Goal: Connect with others: Connect with other users

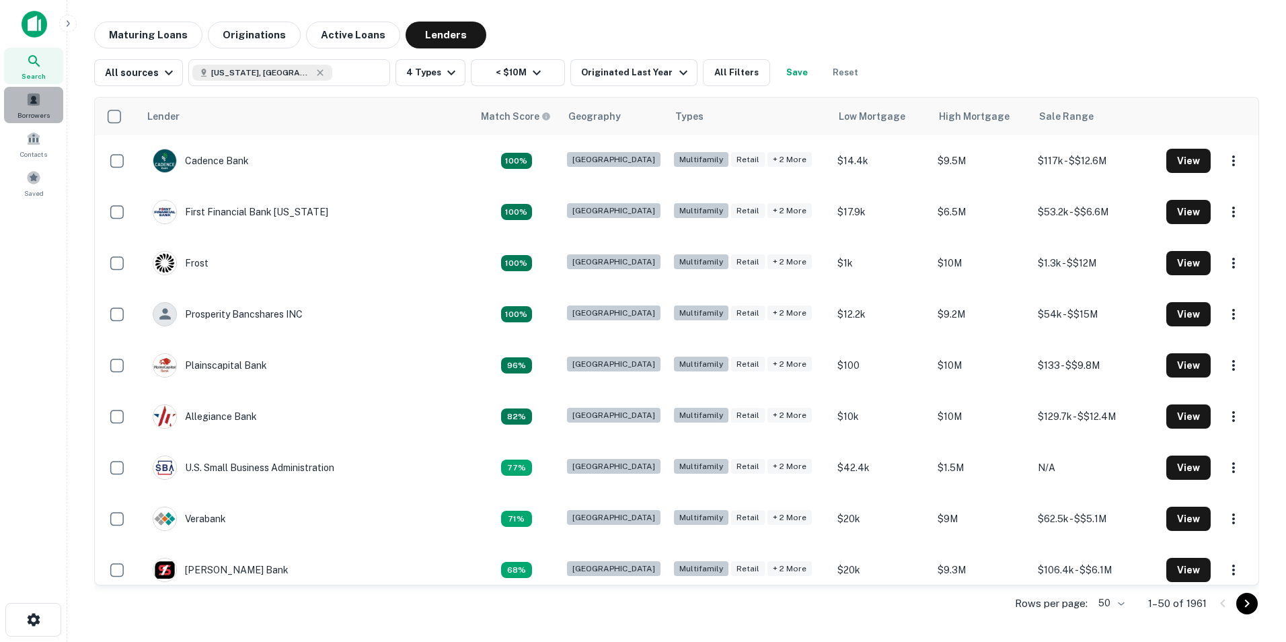
click at [32, 117] on span "Borrowers" at bounding box center [33, 115] width 32 height 11
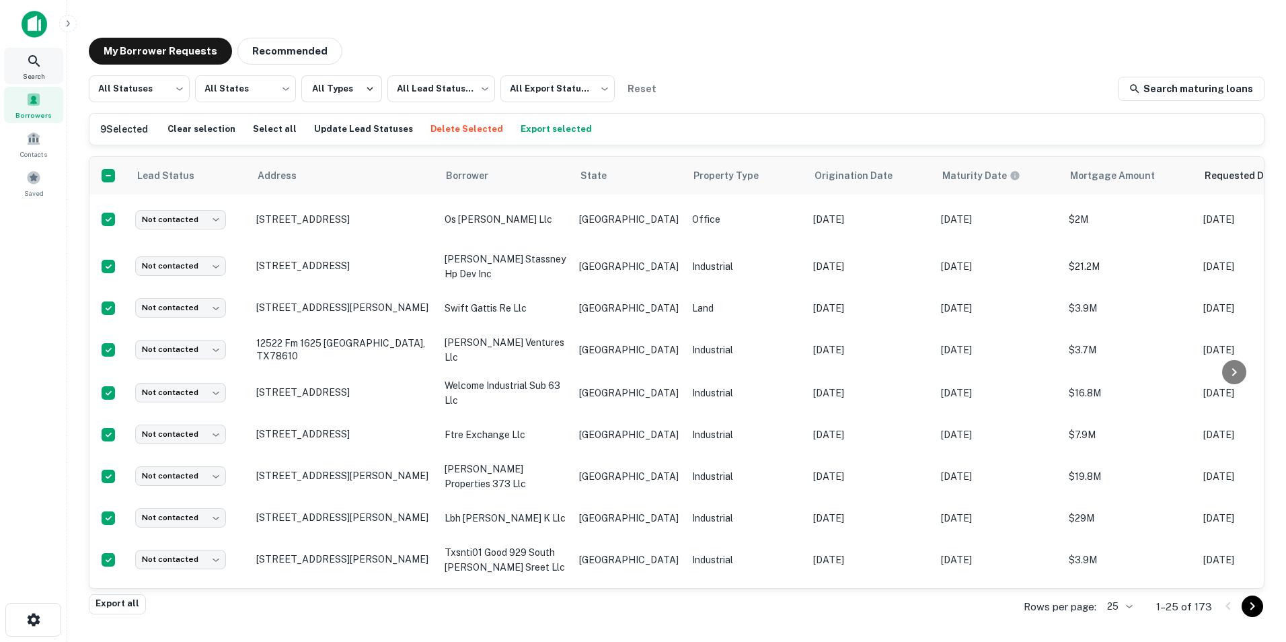
click at [34, 64] on icon at bounding box center [34, 61] width 16 height 16
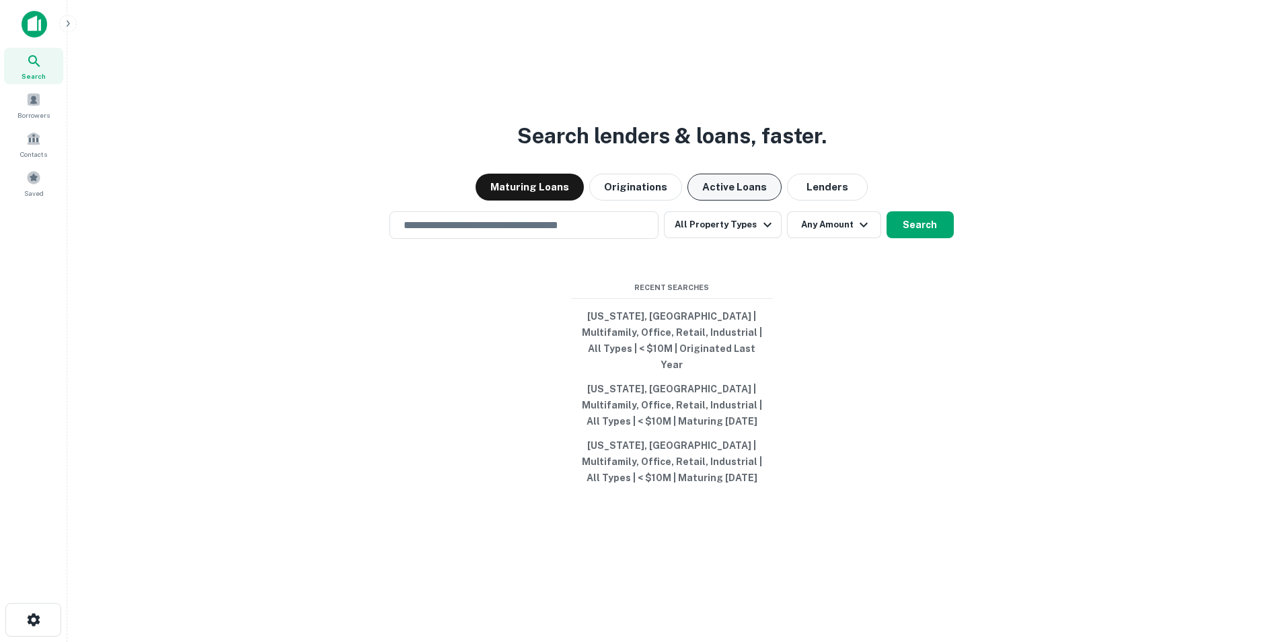
click at [731, 200] on button "Active Loans" at bounding box center [735, 187] width 94 height 27
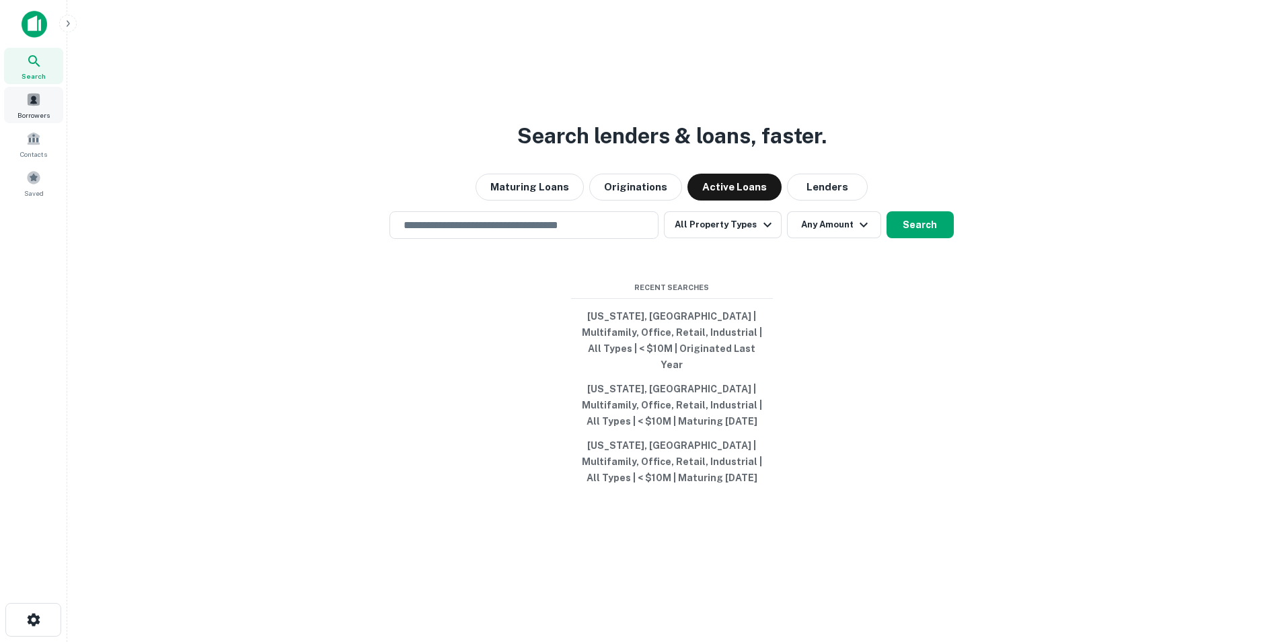
click at [31, 106] on span at bounding box center [33, 99] width 15 height 15
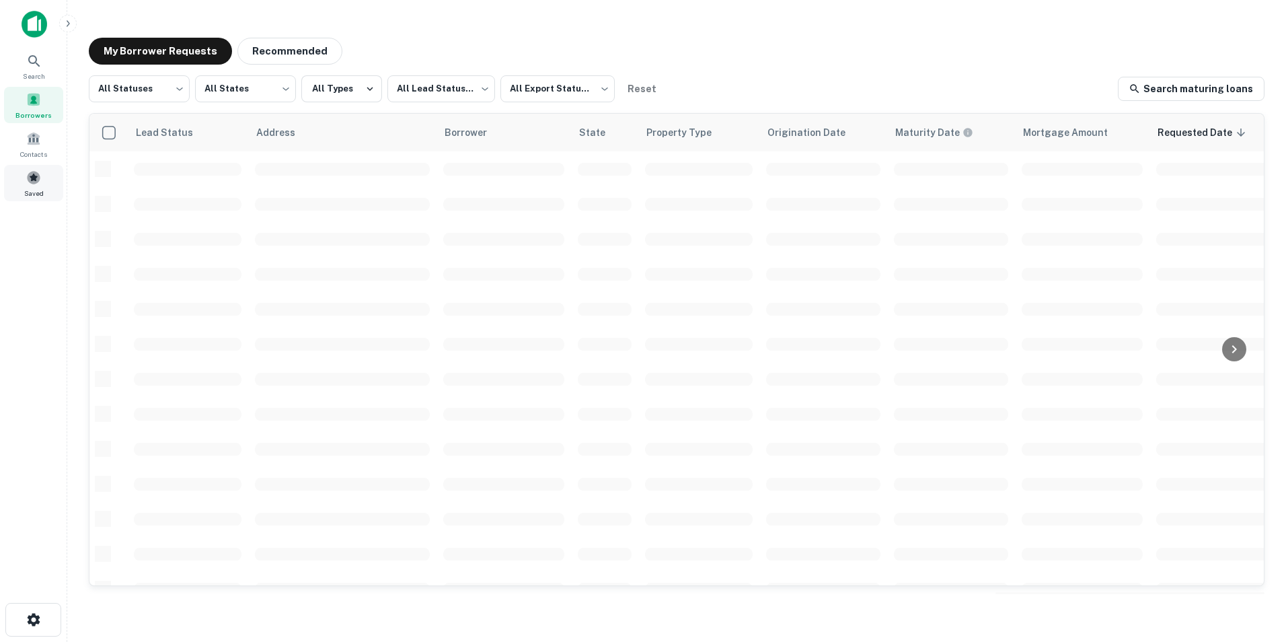
click at [37, 186] on div "Saved" at bounding box center [33, 183] width 59 height 36
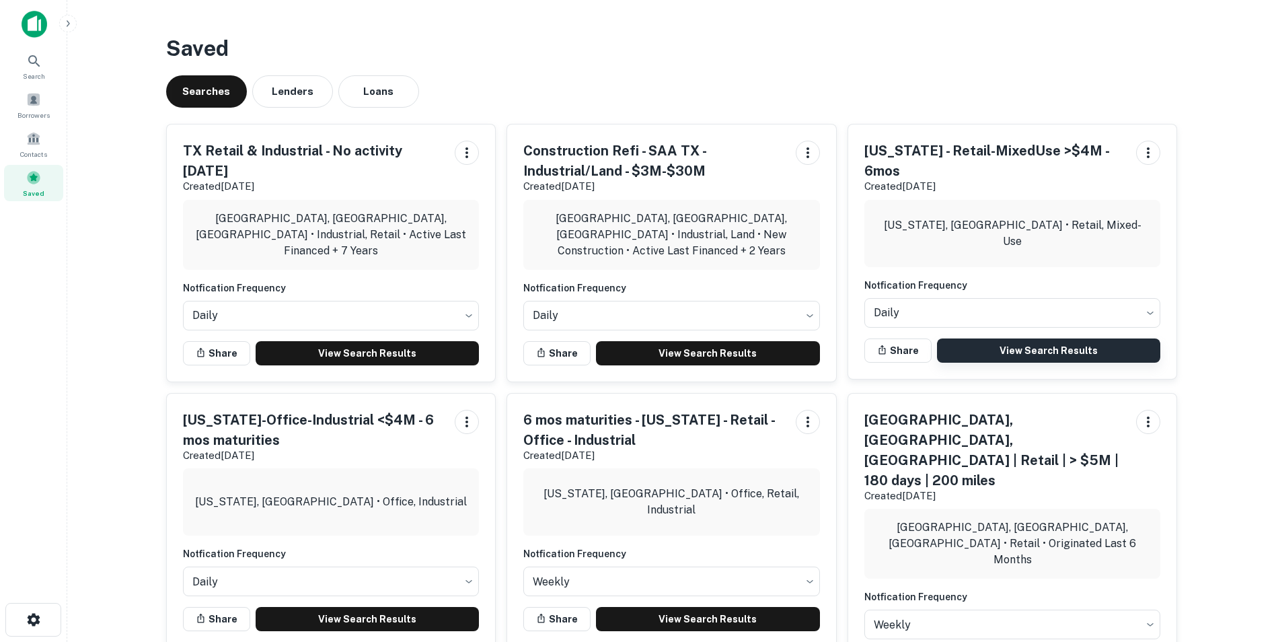
click at [998, 338] on link "View Search Results" at bounding box center [1049, 350] width 224 height 24
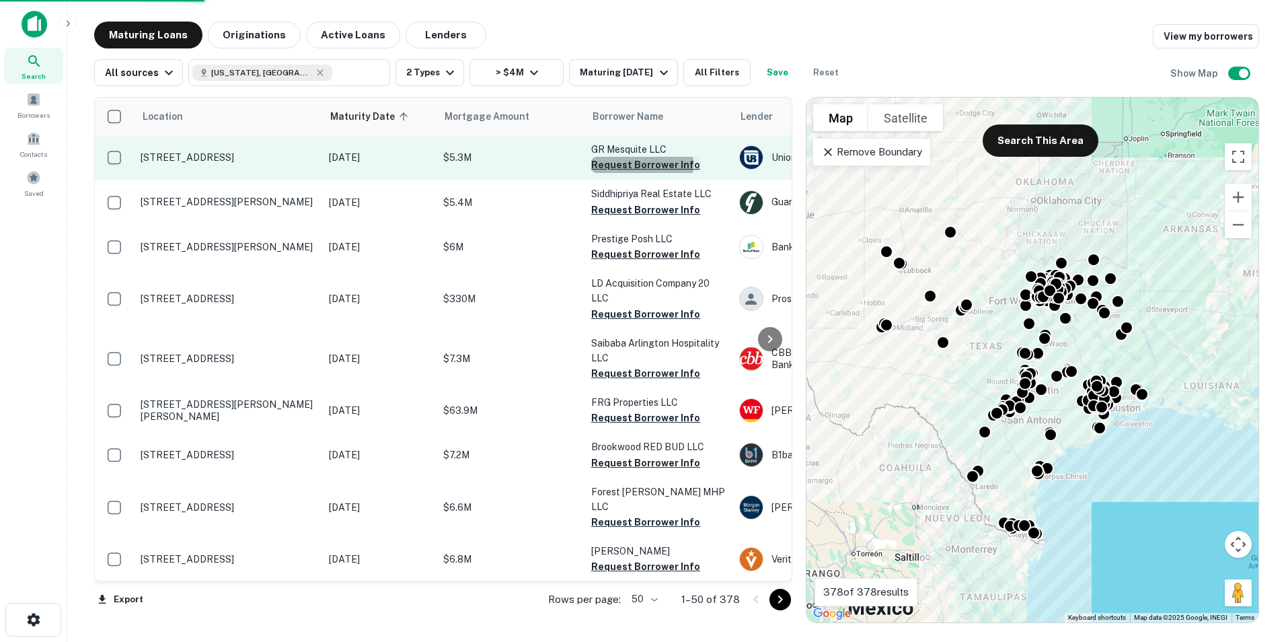
click at [636, 165] on button "Request Borrower Info" at bounding box center [645, 165] width 109 height 16
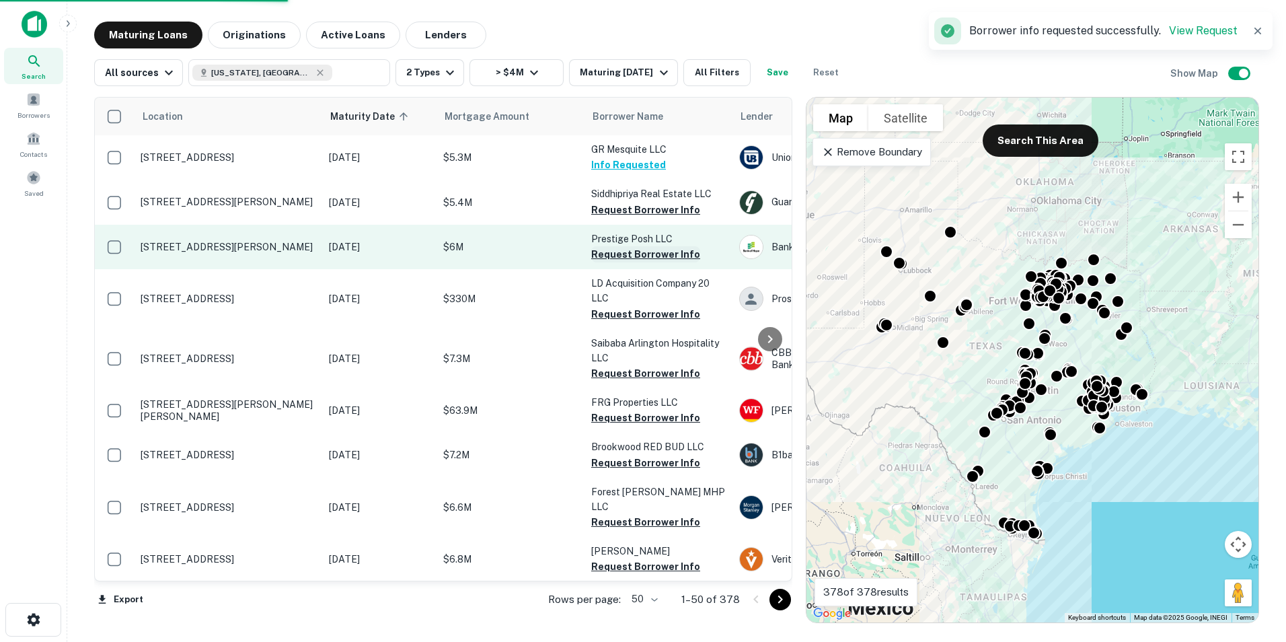
click at [628, 253] on button "Request Borrower Info" at bounding box center [645, 254] width 109 height 16
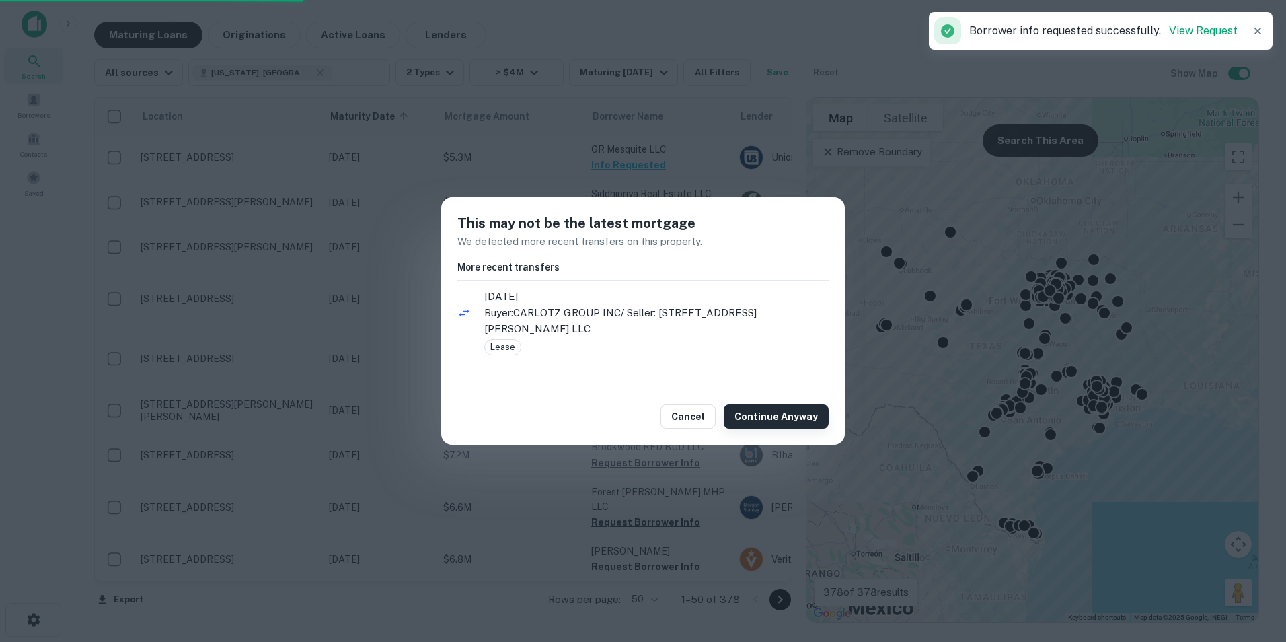
click at [757, 407] on button "Continue Anyway" at bounding box center [776, 416] width 105 height 24
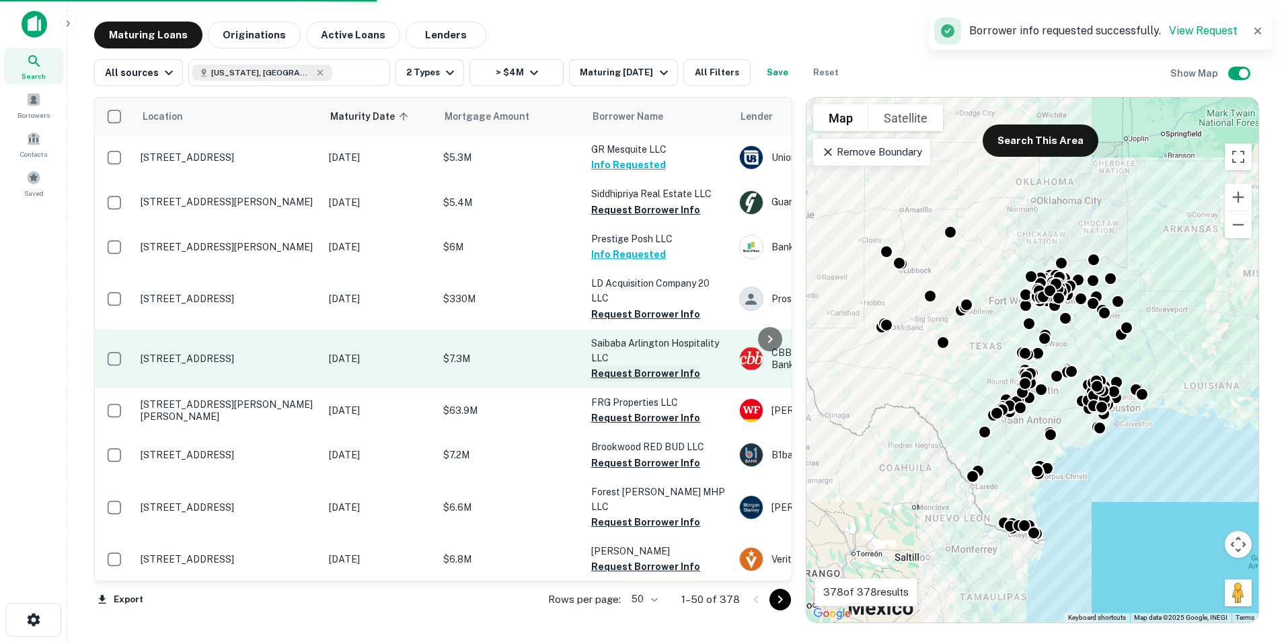
click at [624, 375] on button "Request Borrower Info" at bounding box center [645, 373] width 109 height 16
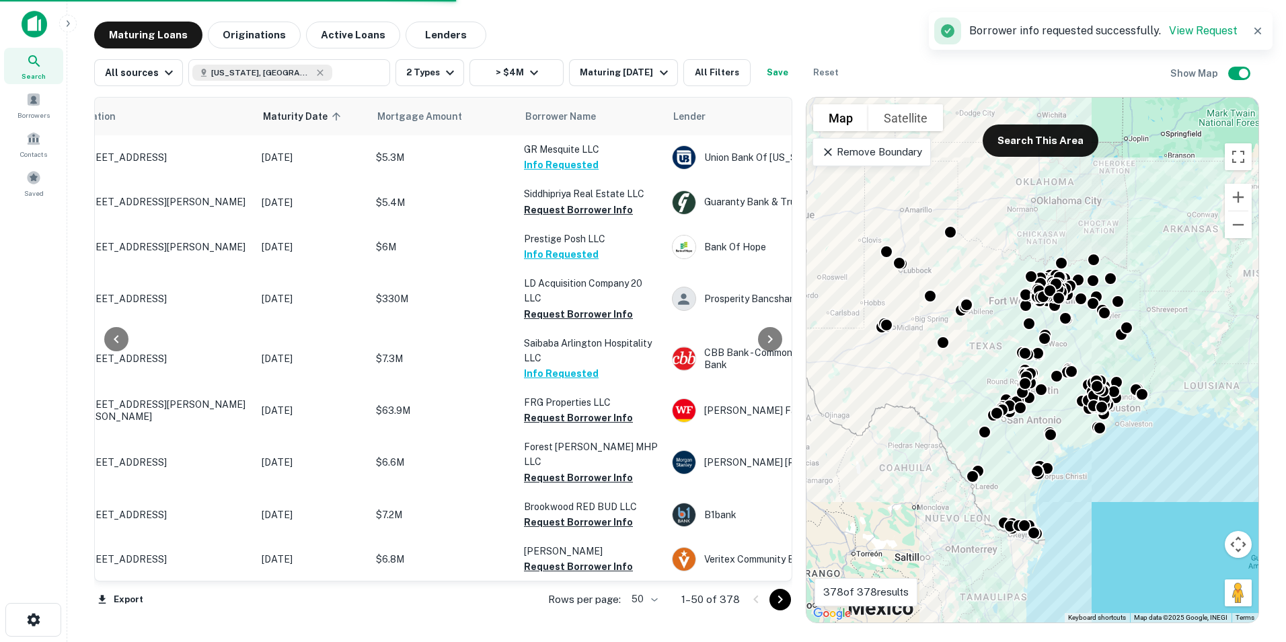
scroll to position [0, 96]
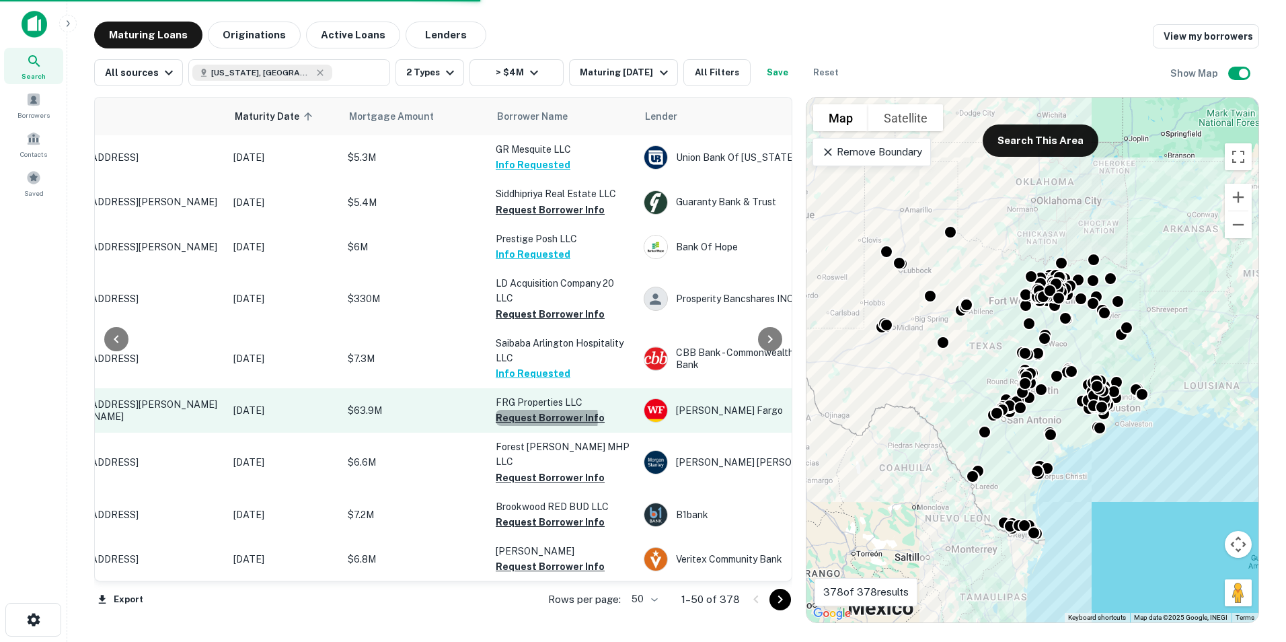
click at [533, 417] on button "Request Borrower Info" at bounding box center [550, 418] width 109 height 16
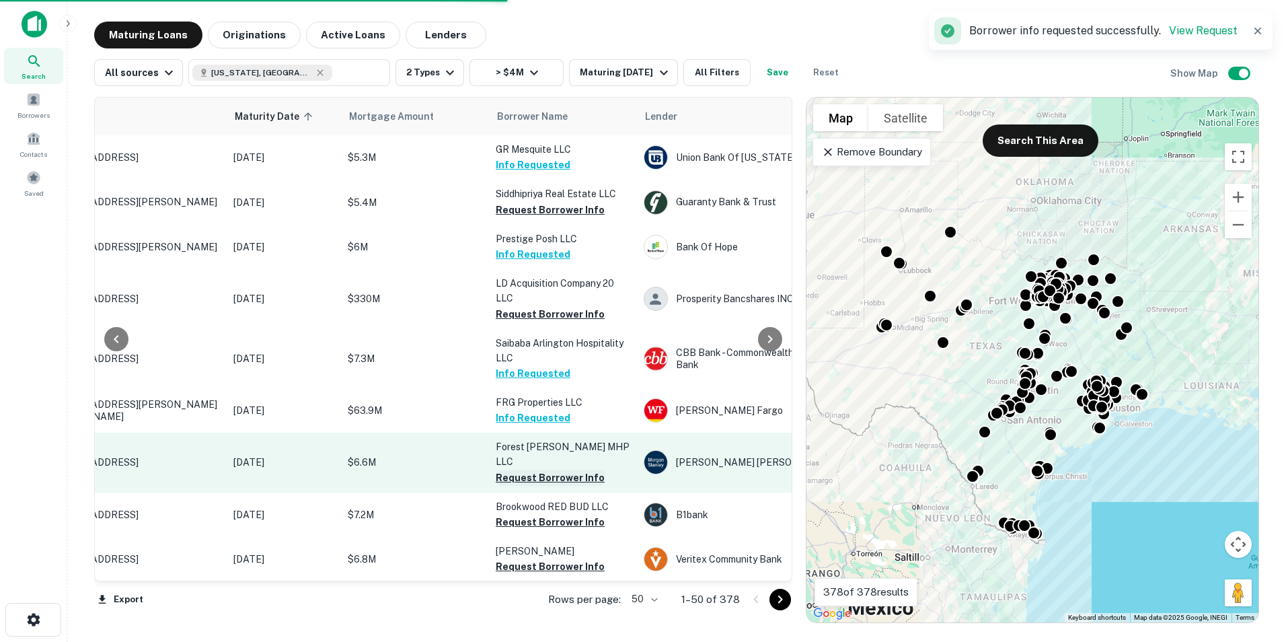
click at [541, 470] on button "Request Borrower Info" at bounding box center [550, 478] width 109 height 16
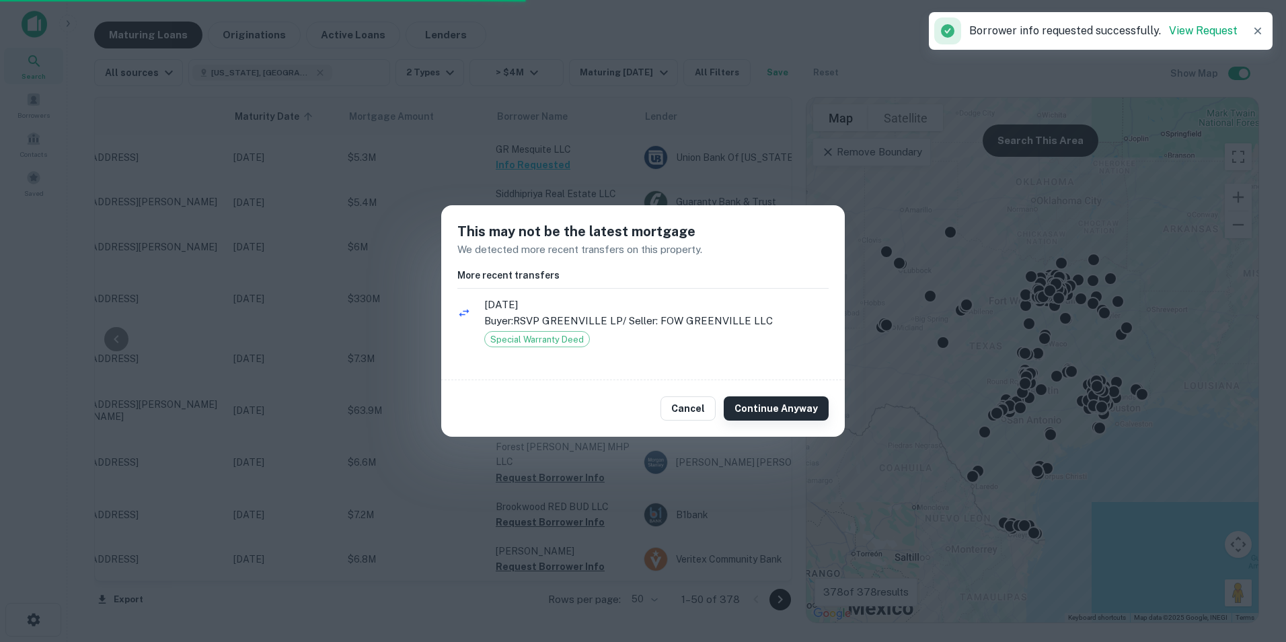
click at [765, 406] on button "Continue Anyway" at bounding box center [776, 408] width 105 height 24
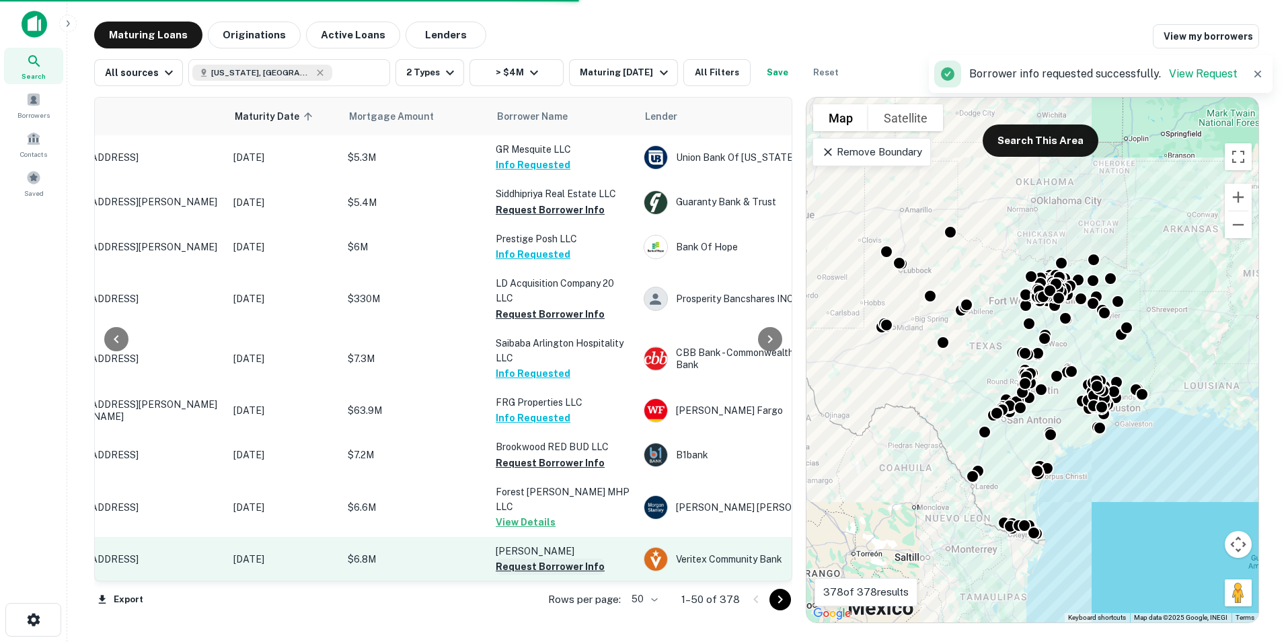
click at [533, 558] on button "Request Borrower Info" at bounding box center [550, 566] width 109 height 16
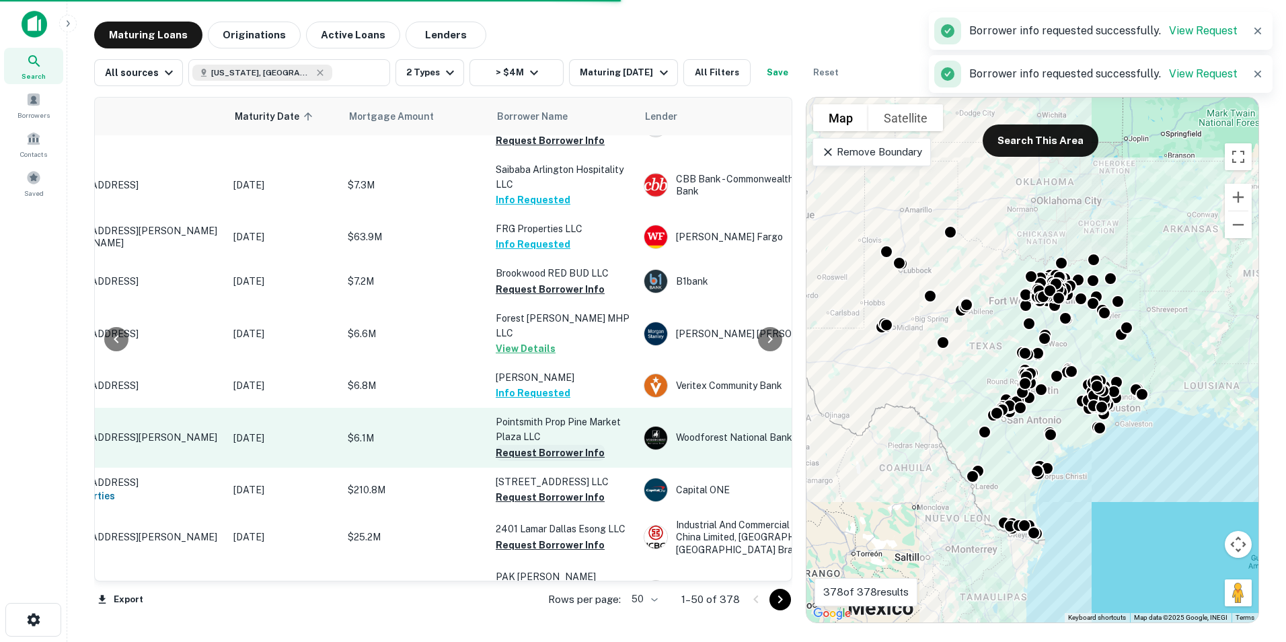
scroll to position [202, 96]
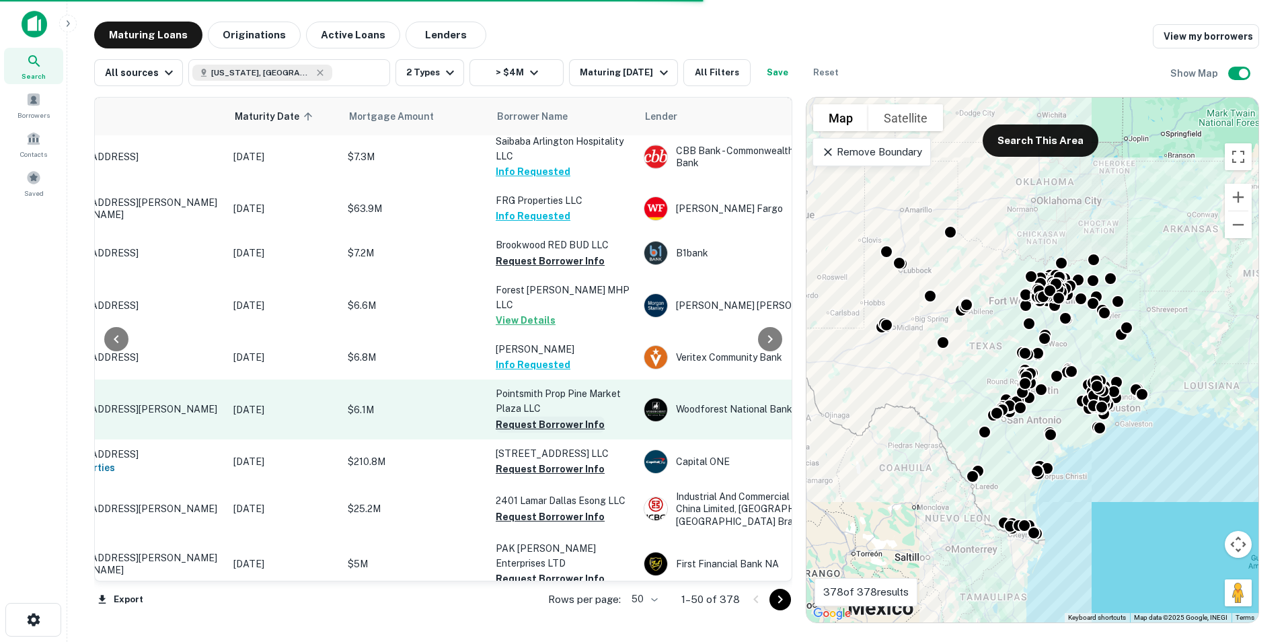
click at [542, 416] on button "Request Borrower Info" at bounding box center [550, 424] width 109 height 16
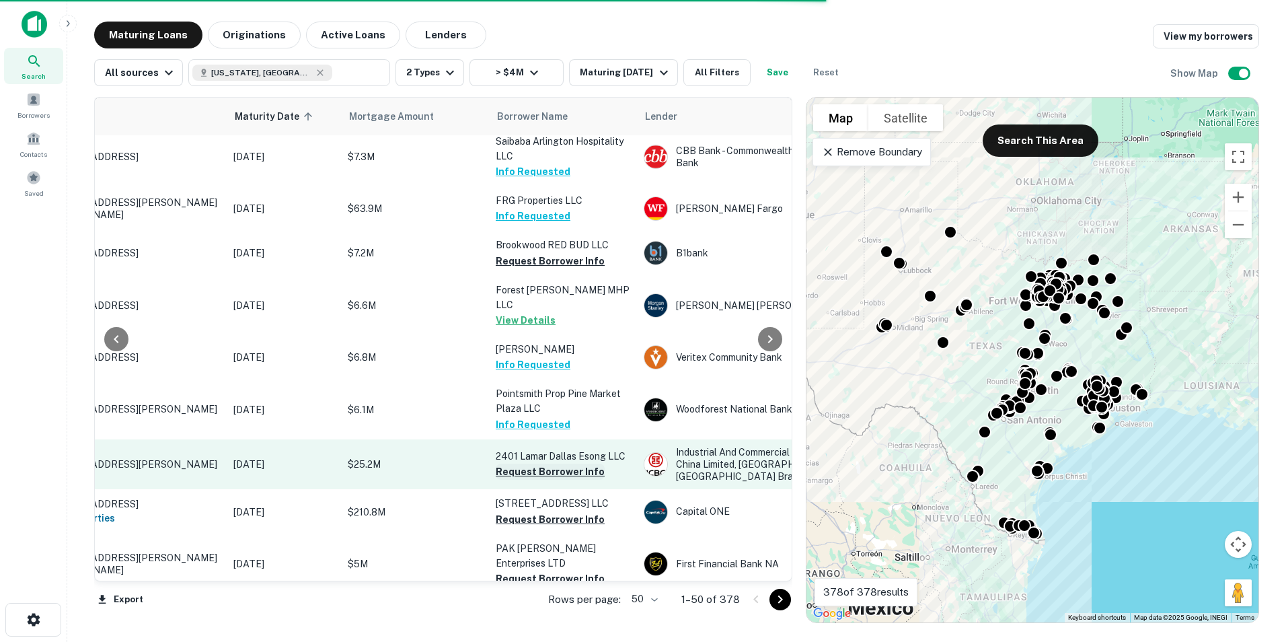
click at [550, 463] on button "Request Borrower Info" at bounding box center [550, 471] width 109 height 16
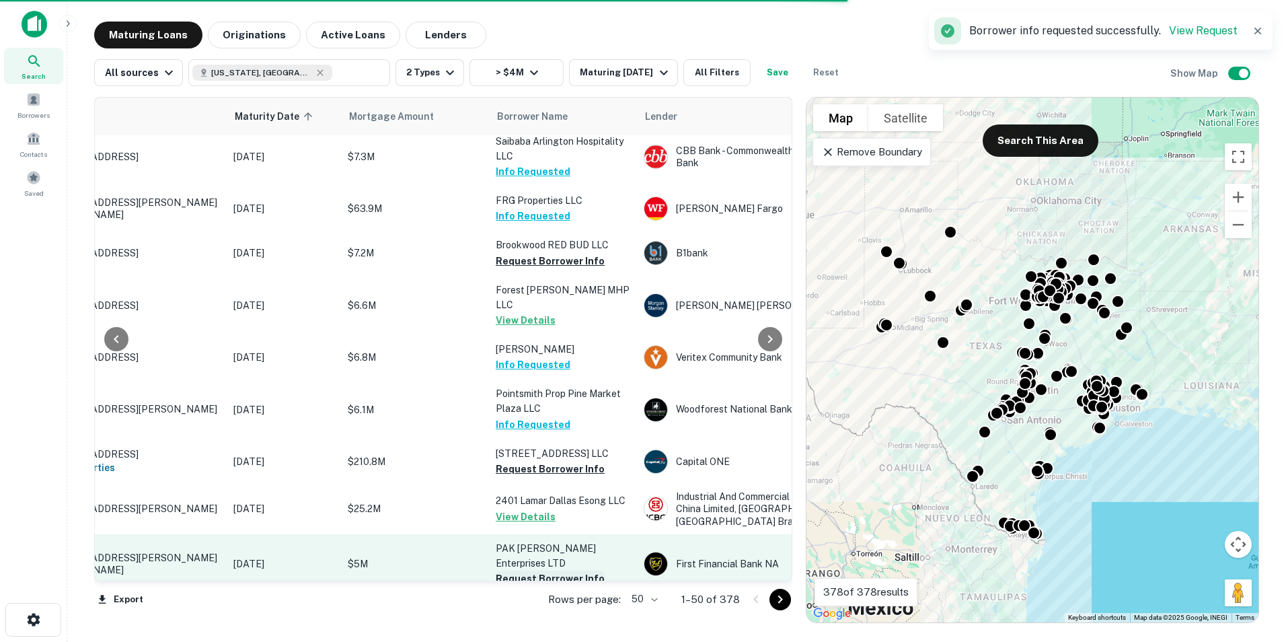
click at [545, 570] on button "Request Borrower Info" at bounding box center [550, 578] width 109 height 16
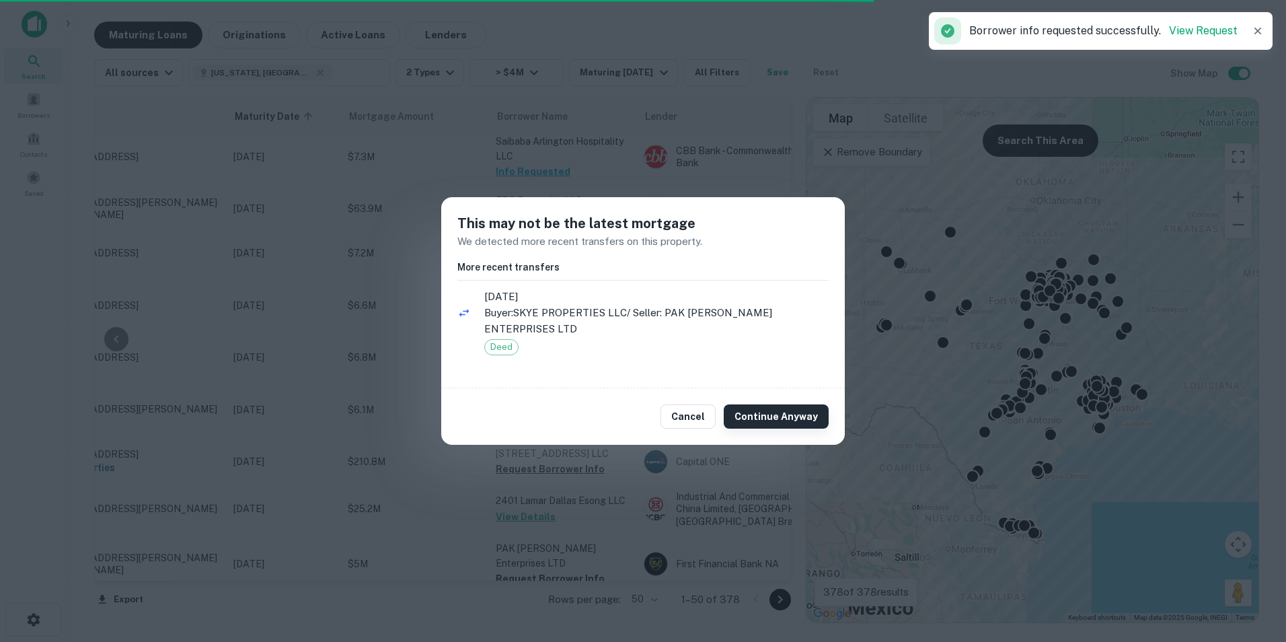
click at [759, 406] on button "Continue Anyway" at bounding box center [776, 416] width 105 height 24
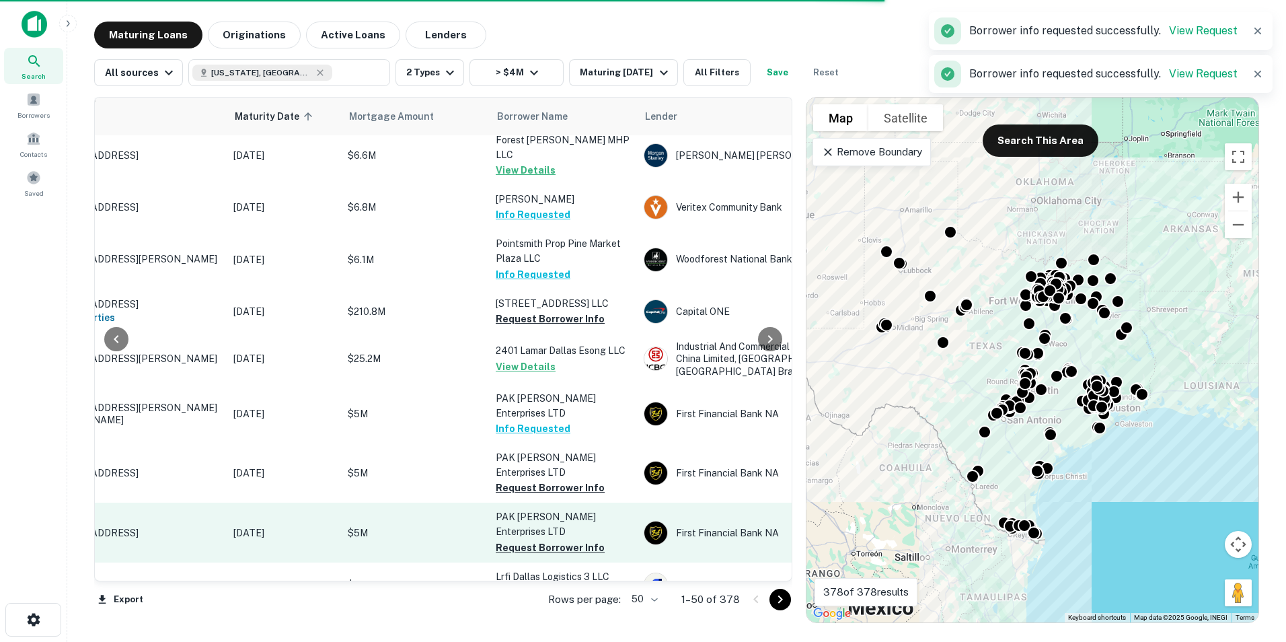
scroll to position [404, 96]
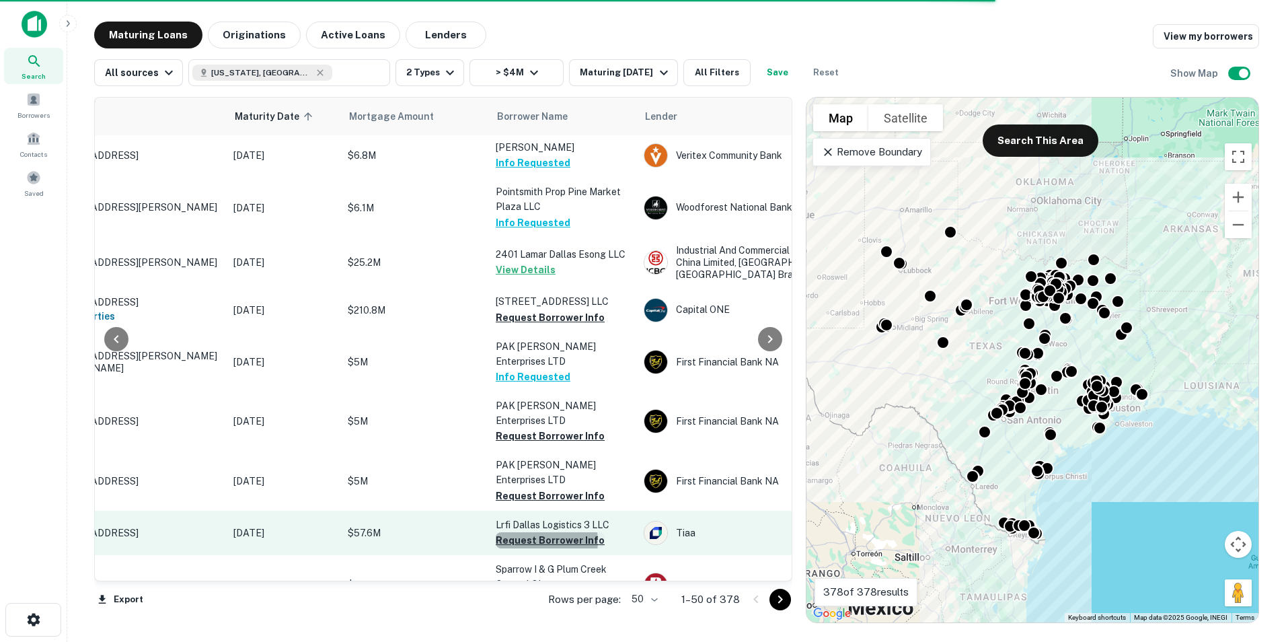
click at [542, 532] on button "Request Borrower Info" at bounding box center [550, 540] width 109 height 16
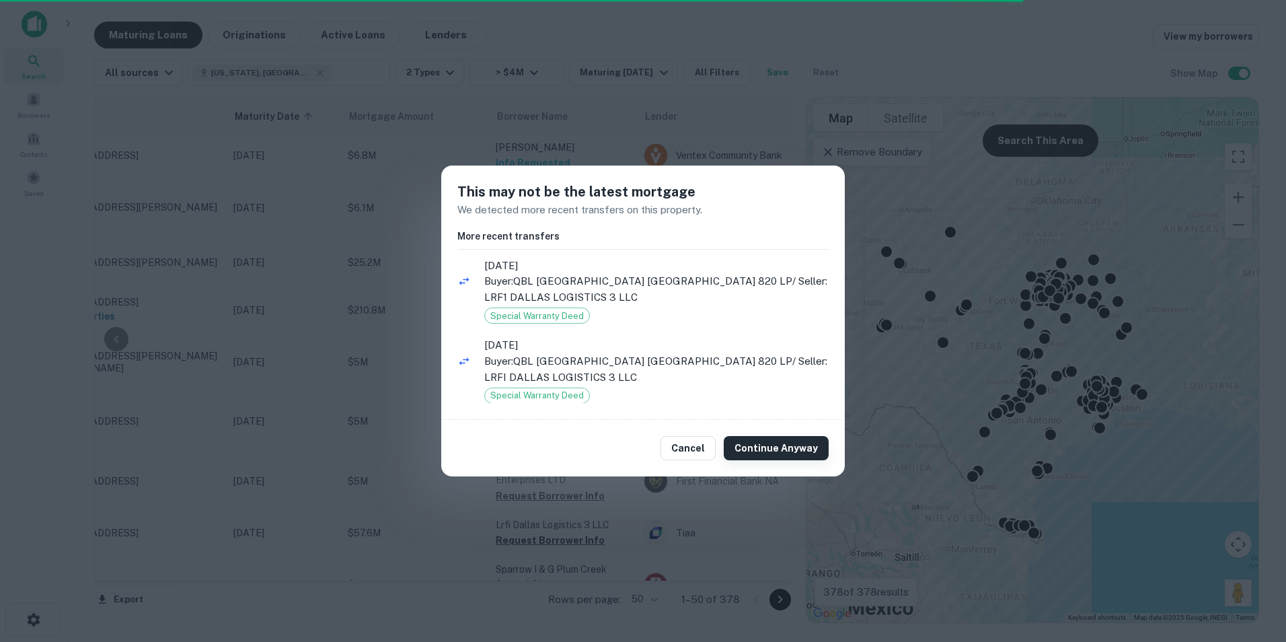
click at [764, 444] on button "Continue Anyway" at bounding box center [776, 448] width 105 height 24
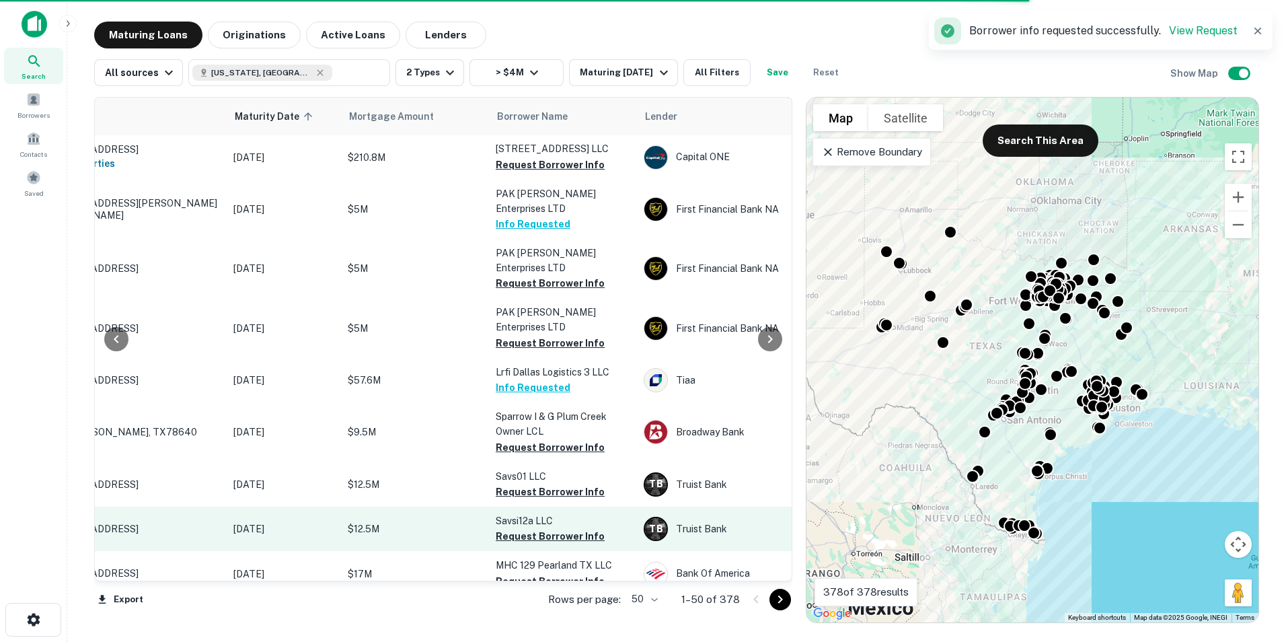
scroll to position [605, 96]
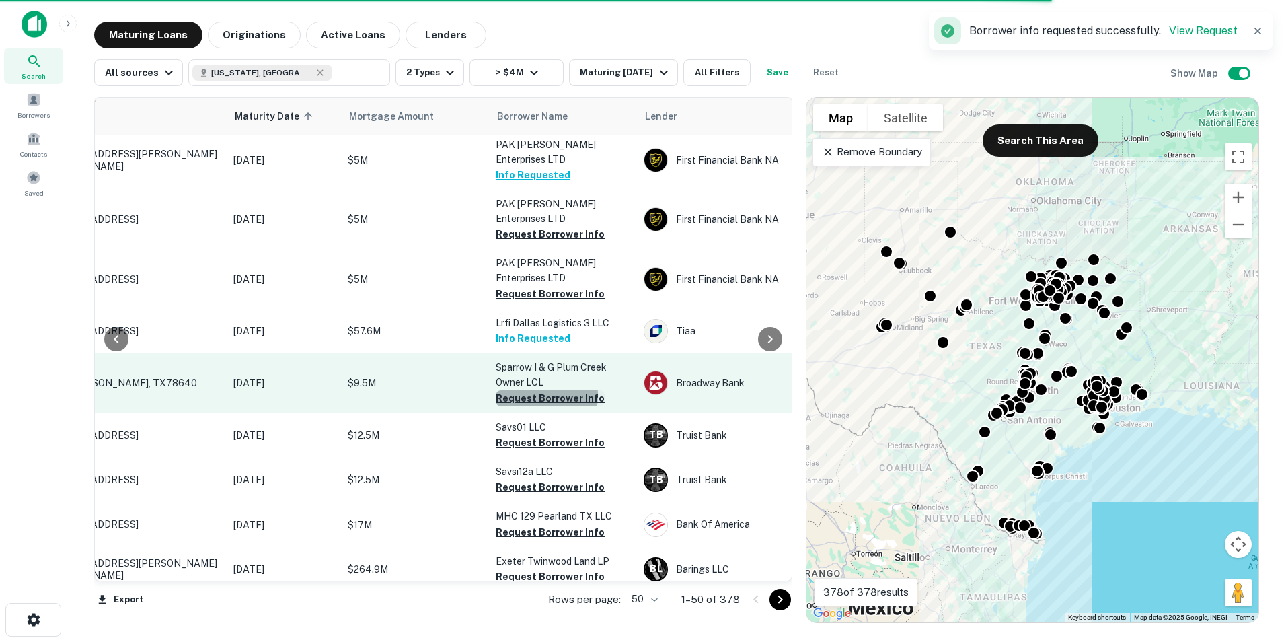
click at [531, 390] on button "Request Borrower Info" at bounding box center [550, 398] width 109 height 16
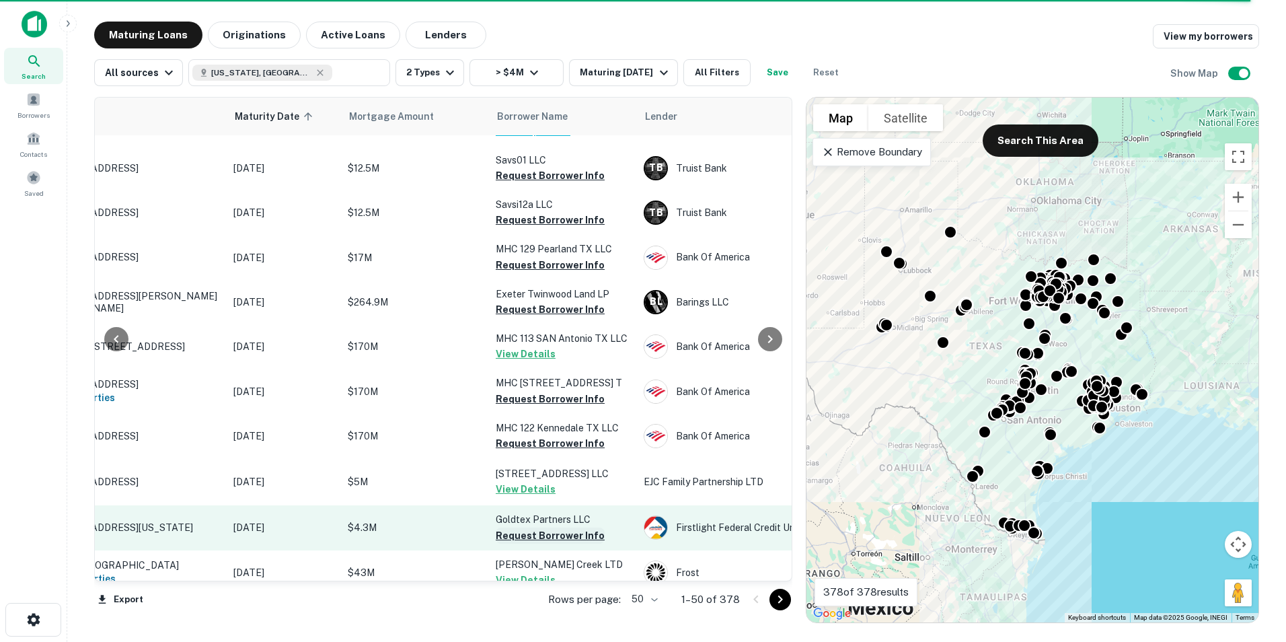
scroll to position [807, 96]
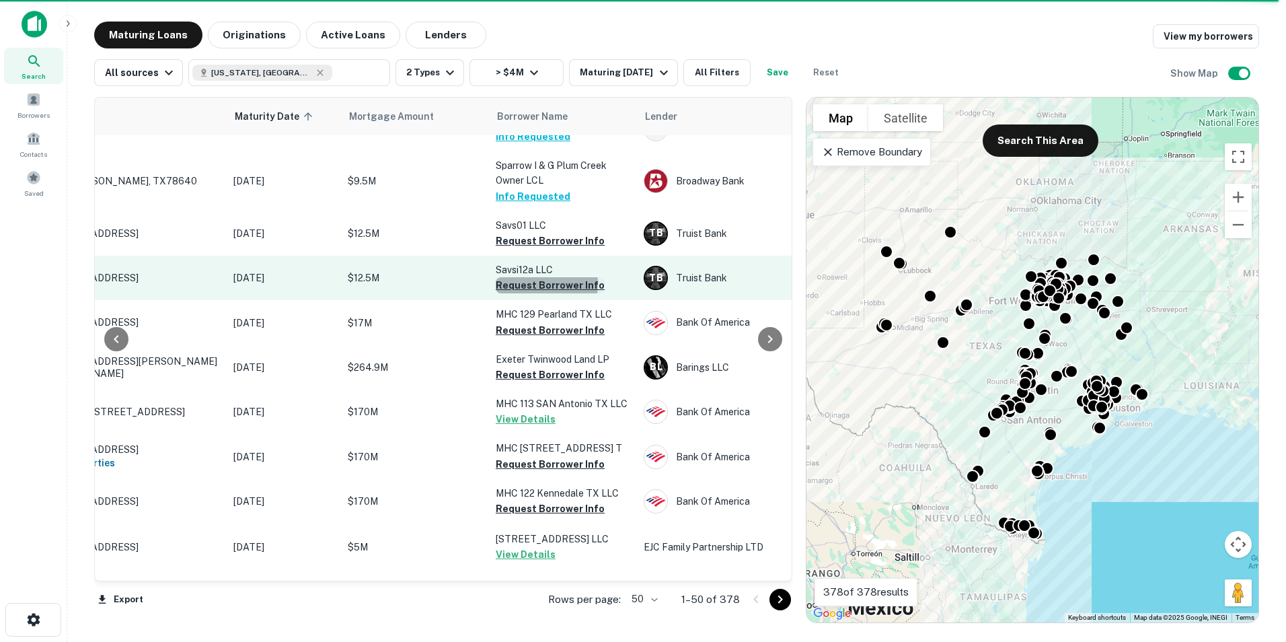
click at [538, 277] on button "Request Borrower Info" at bounding box center [550, 285] width 109 height 16
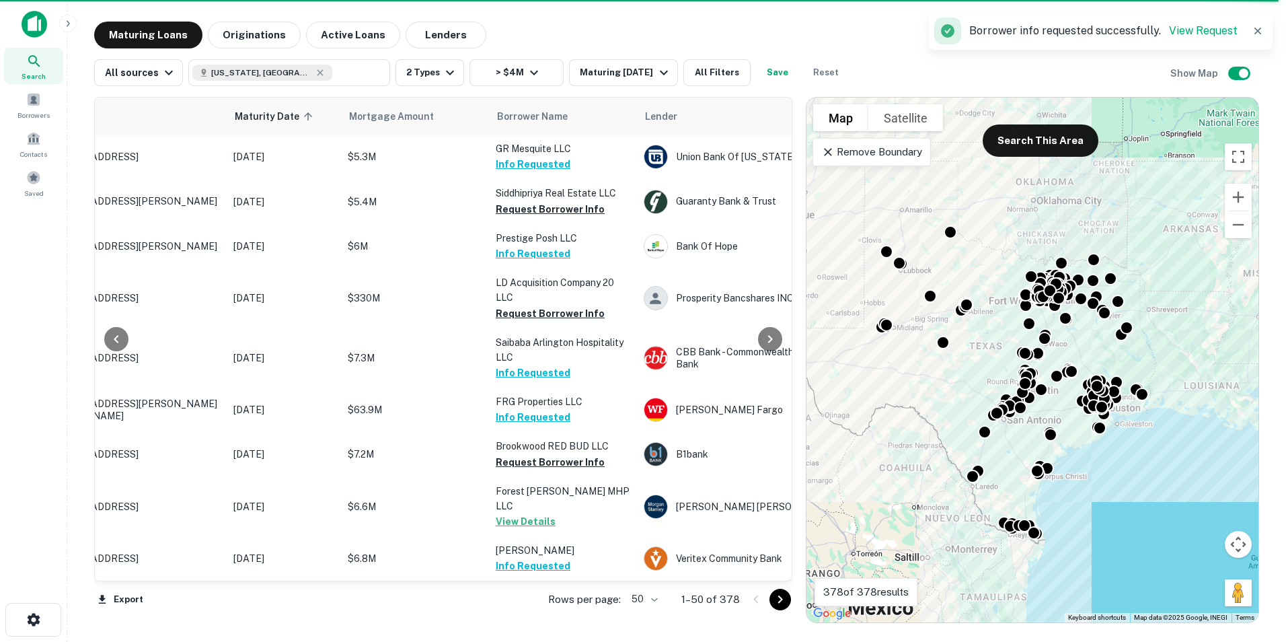
scroll to position [0, 96]
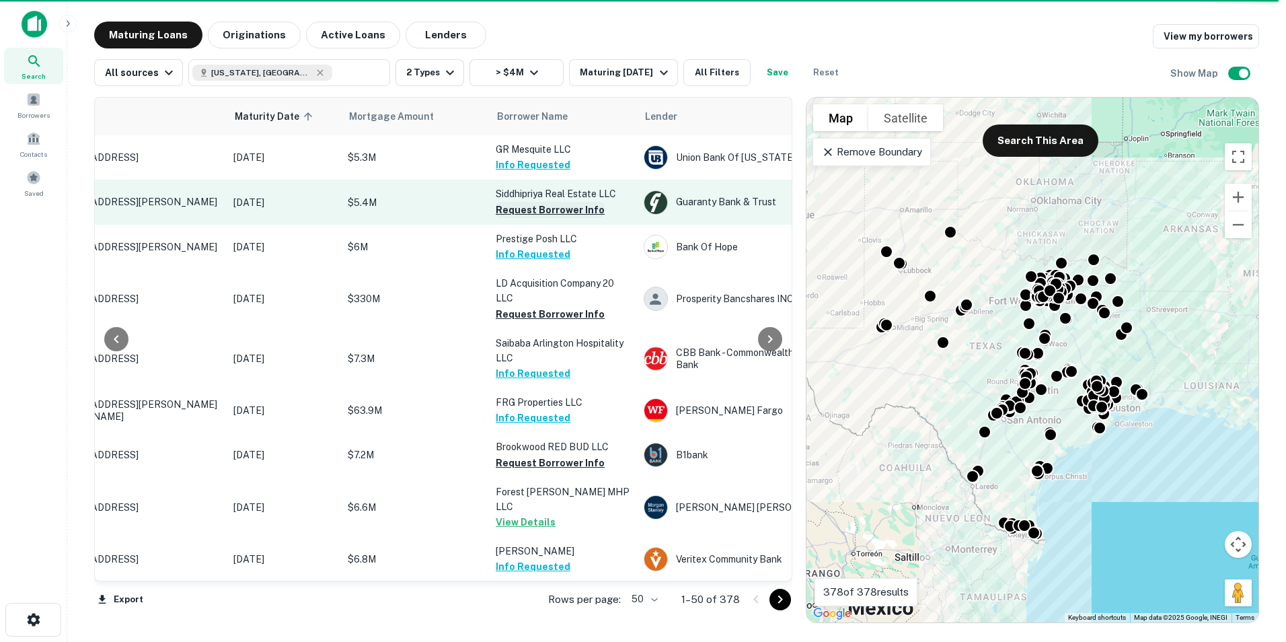
click at [548, 210] on button "Request Borrower Info" at bounding box center [550, 210] width 109 height 16
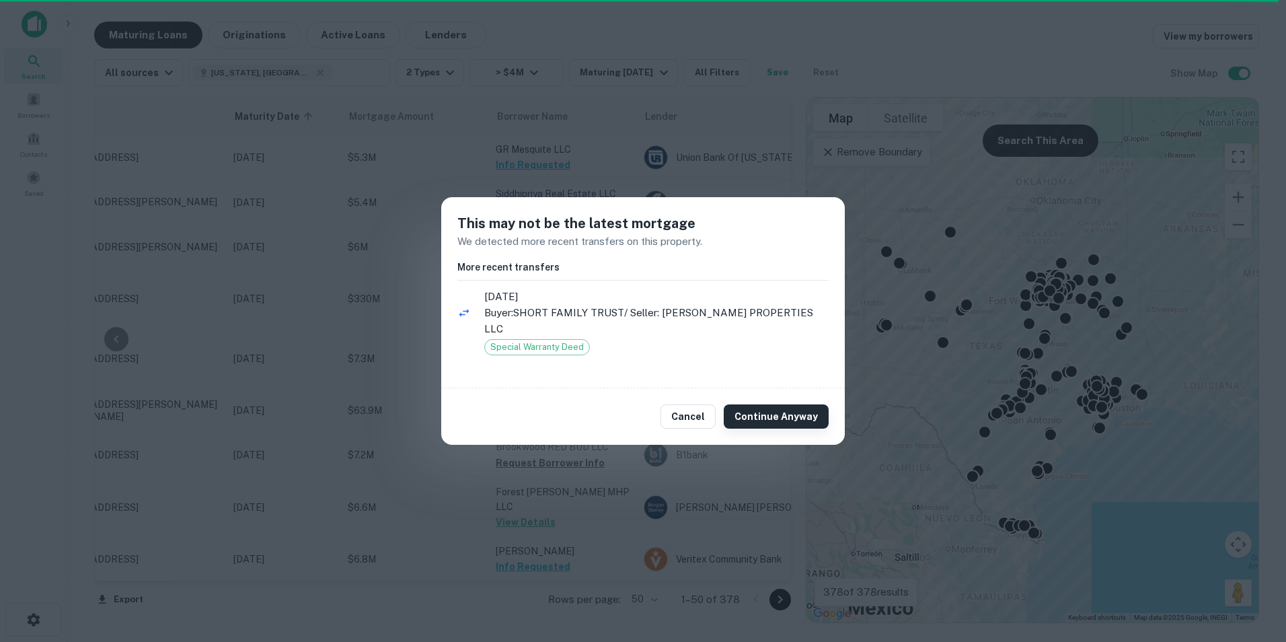
click at [762, 414] on button "Continue Anyway" at bounding box center [776, 416] width 105 height 24
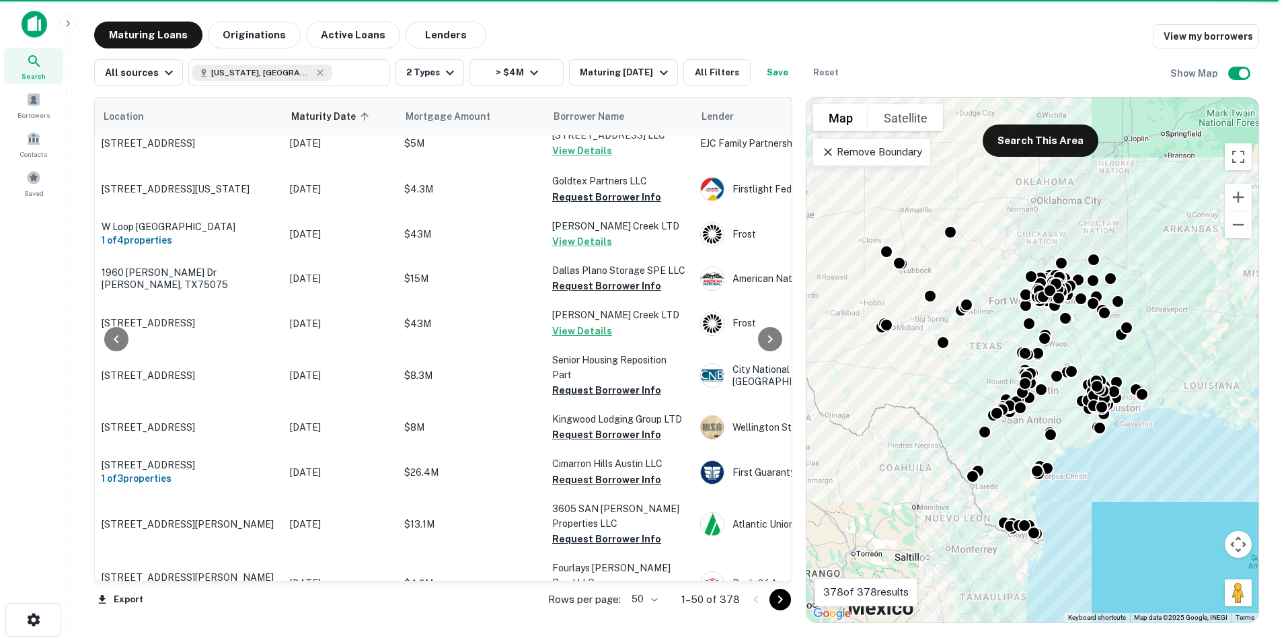
scroll to position [1211, 86]
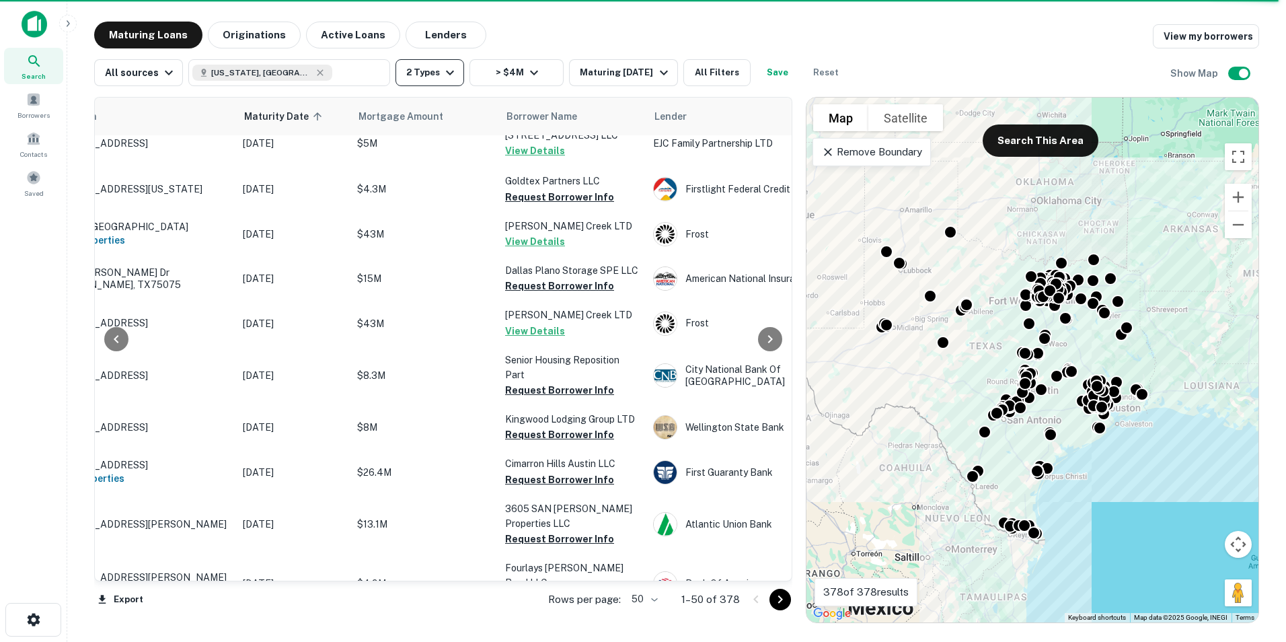
click at [446, 73] on icon "button" at bounding box center [450, 73] width 8 height 5
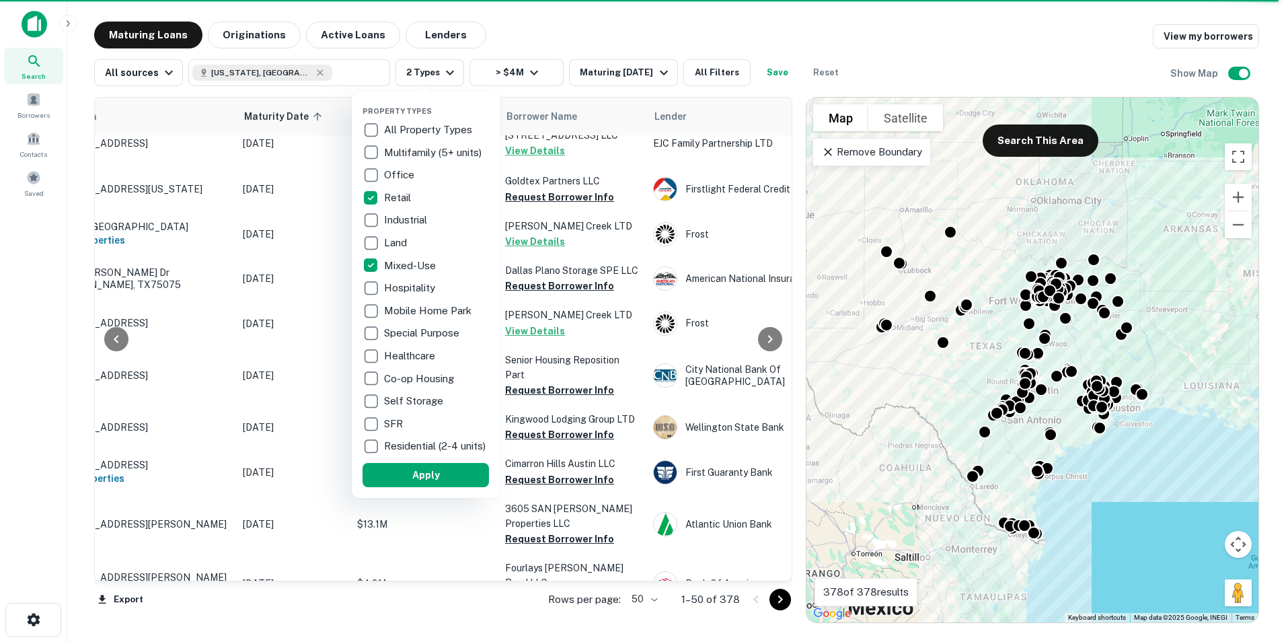
click at [527, 40] on div at bounding box center [643, 321] width 1286 height 642
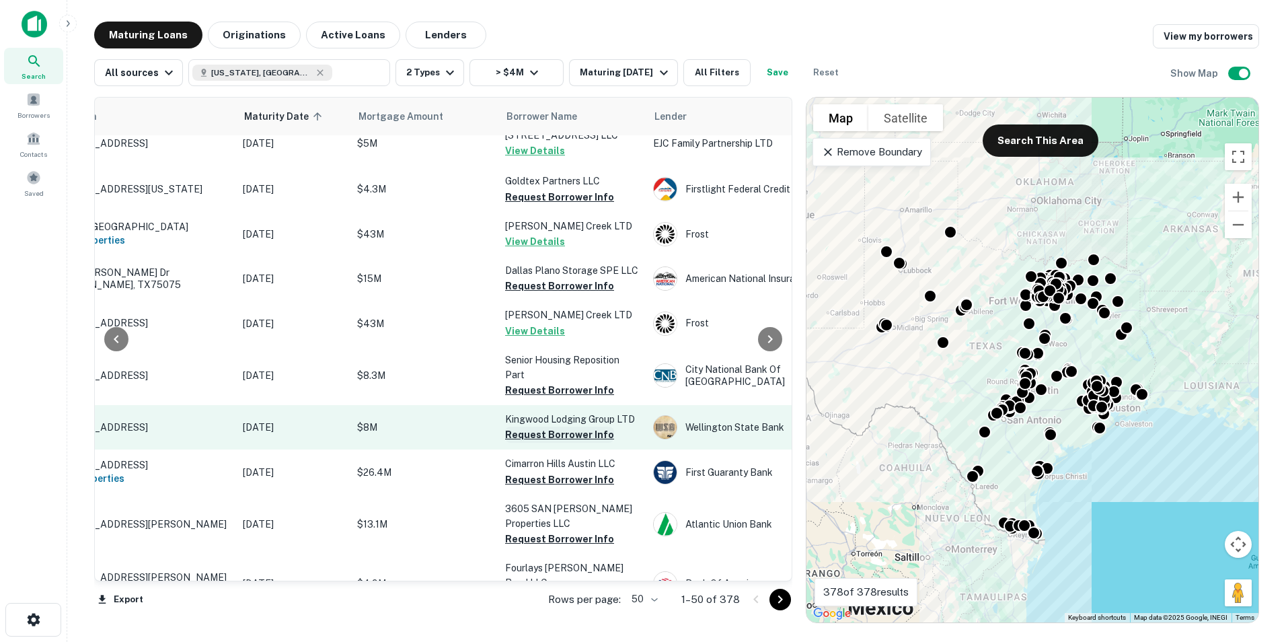
click at [535, 426] on button "Request Borrower Info" at bounding box center [559, 434] width 109 height 16
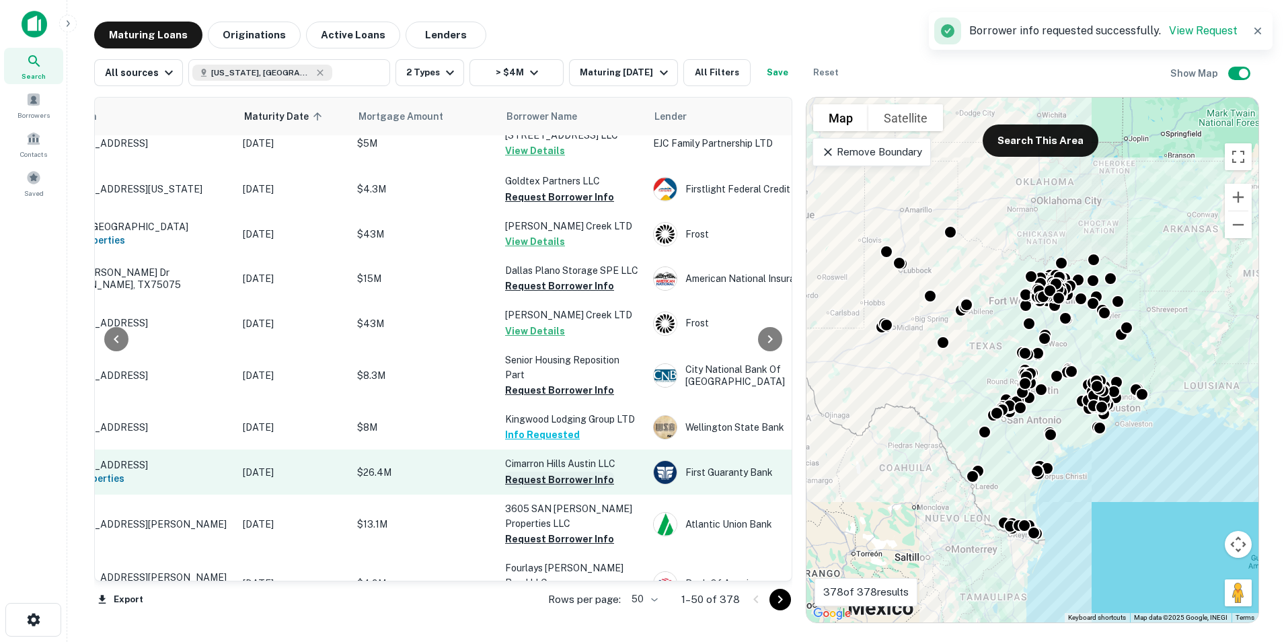
click at [540, 472] on button "Request Borrower Info" at bounding box center [559, 480] width 109 height 16
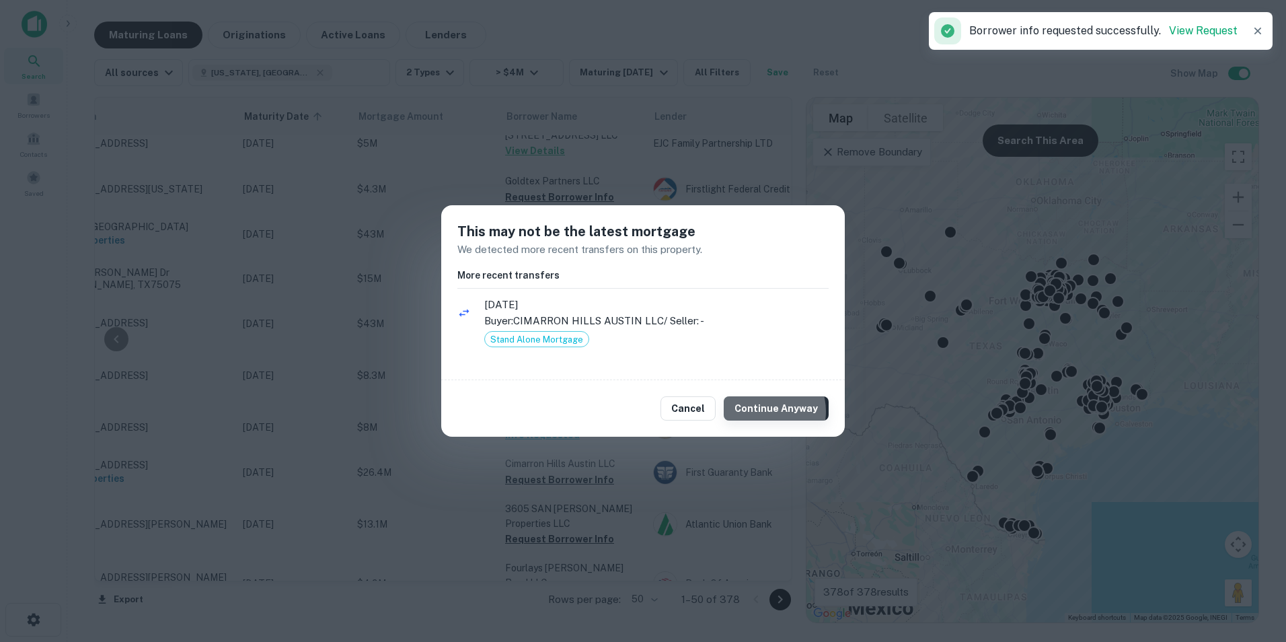
click at [765, 411] on button "Continue Anyway" at bounding box center [776, 408] width 105 height 24
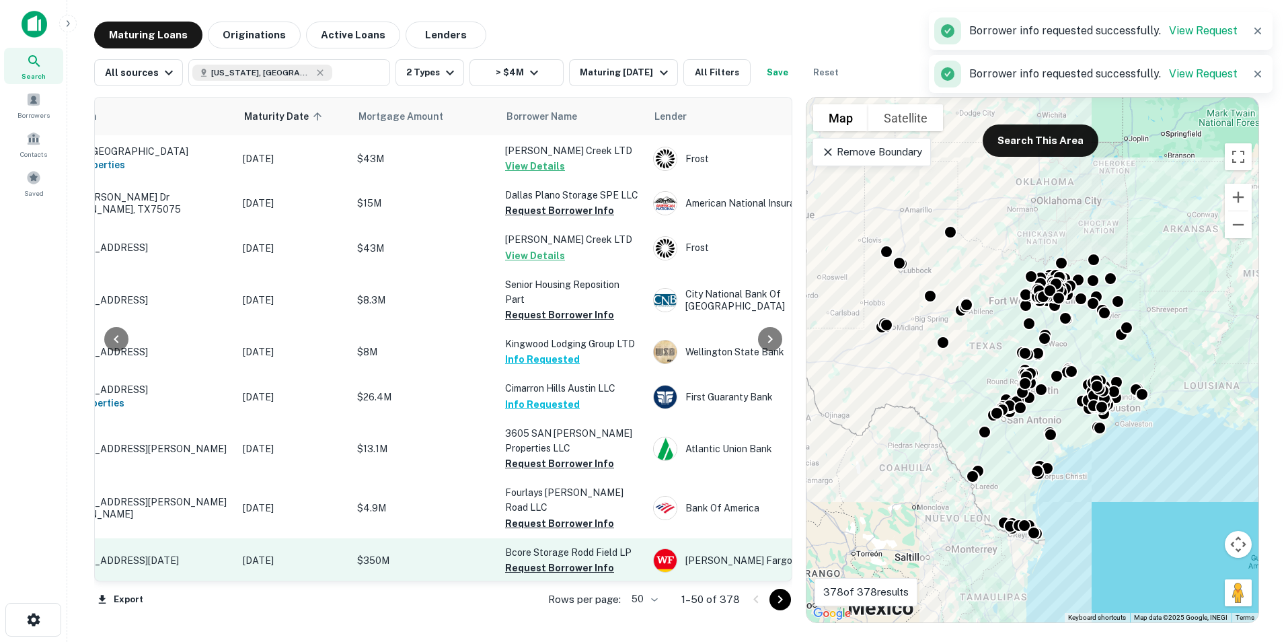
scroll to position [1345, 86]
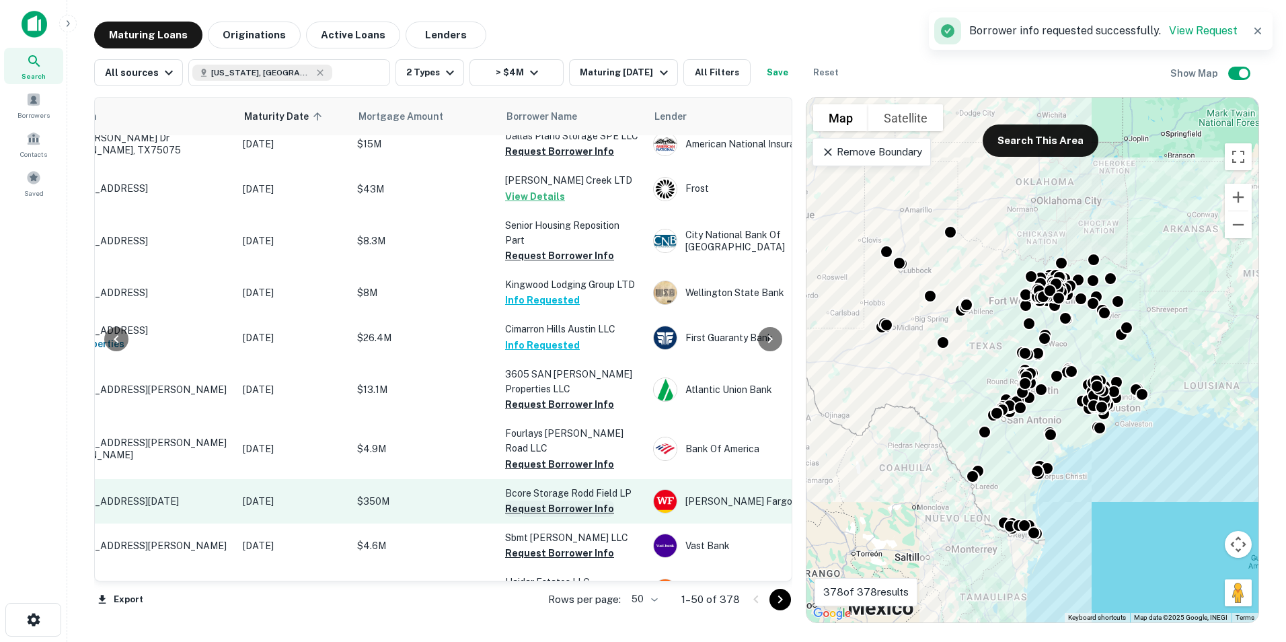
click at [565, 500] on button "Request Borrower Info" at bounding box center [559, 508] width 109 height 16
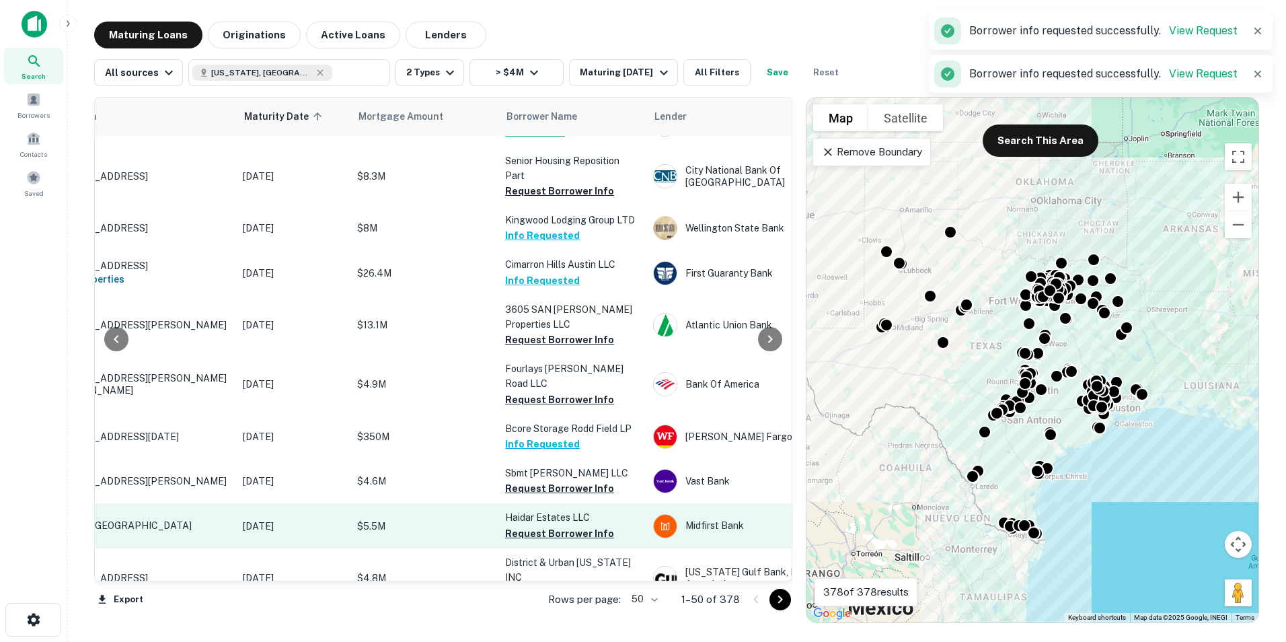
scroll to position [1413, 86]
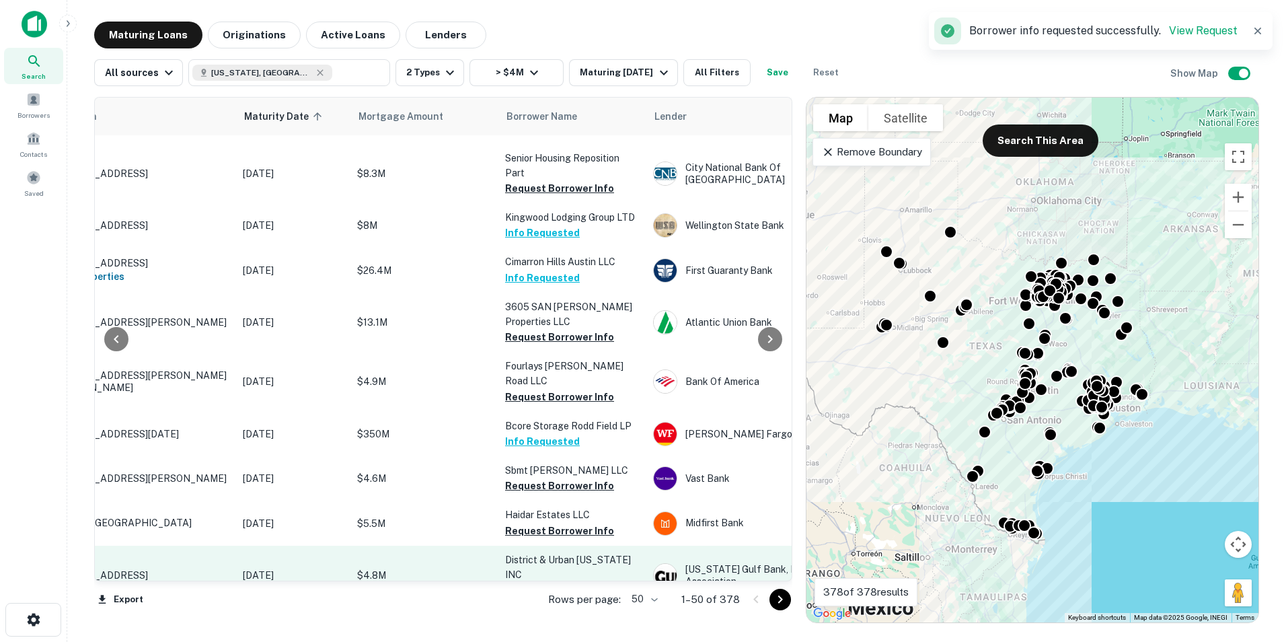
click at [554, 582] on button "Request Borrower Info" at bounding box center [559, 590] width 109 height 16
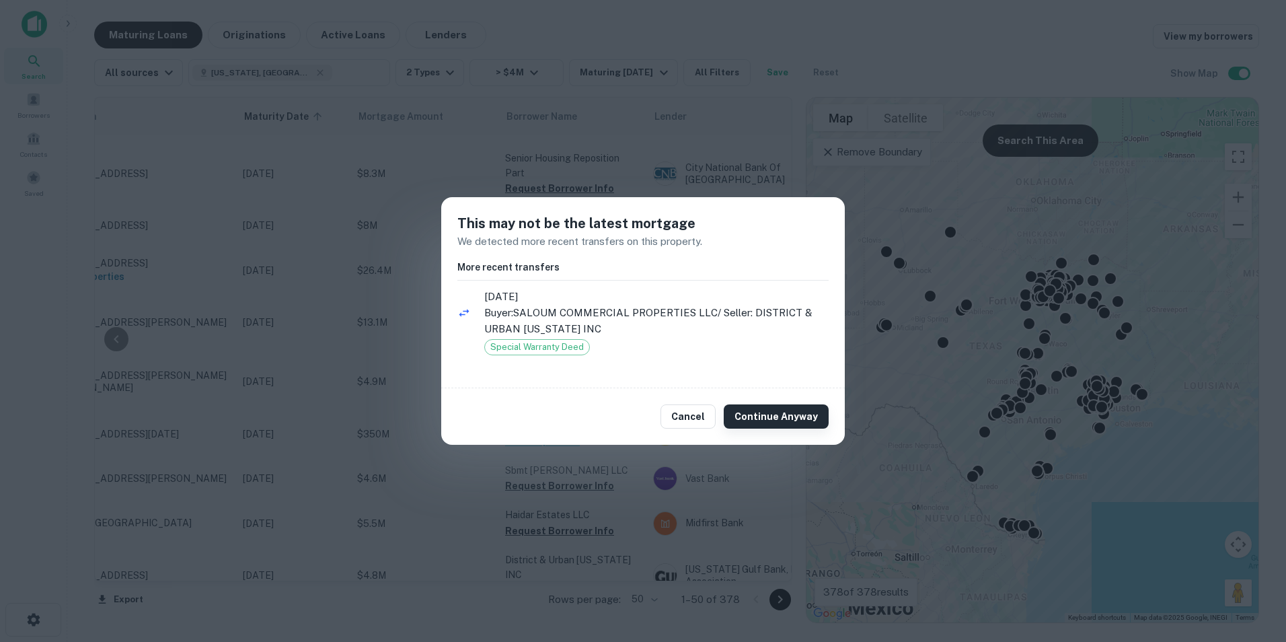
click at [761, 414] on button "Continue Anyway" at bounding box center [776, 416] width 105 height 24
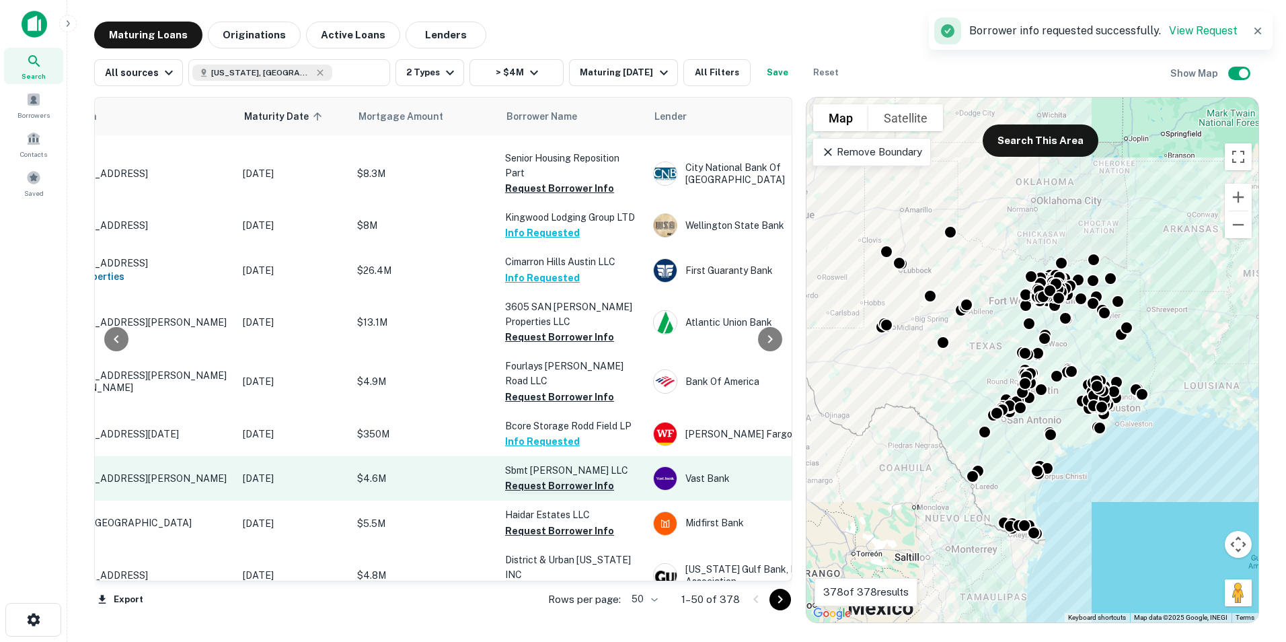
click at [558, 478] on button "Request Borrower Info" at bounding box center [559, 486] width 109 height 16
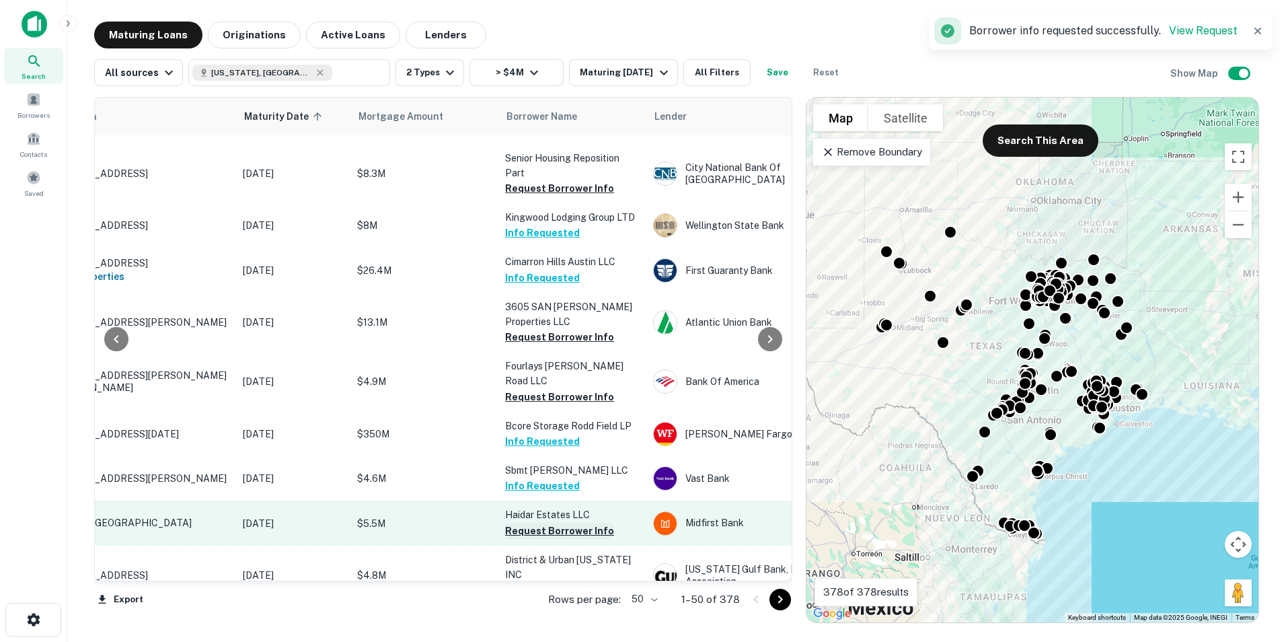
click at [568, 523] on button "Request Borrower Info" at bounding box center [559, 531] width 109 height 16
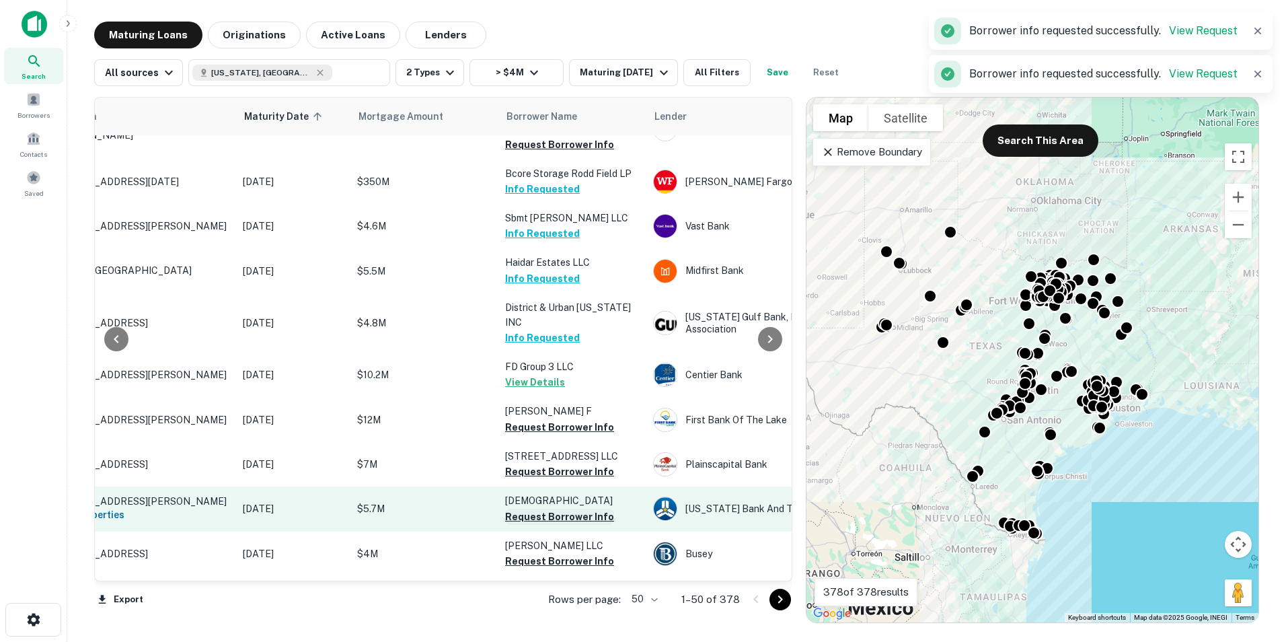
scroll to position [1682, 86]
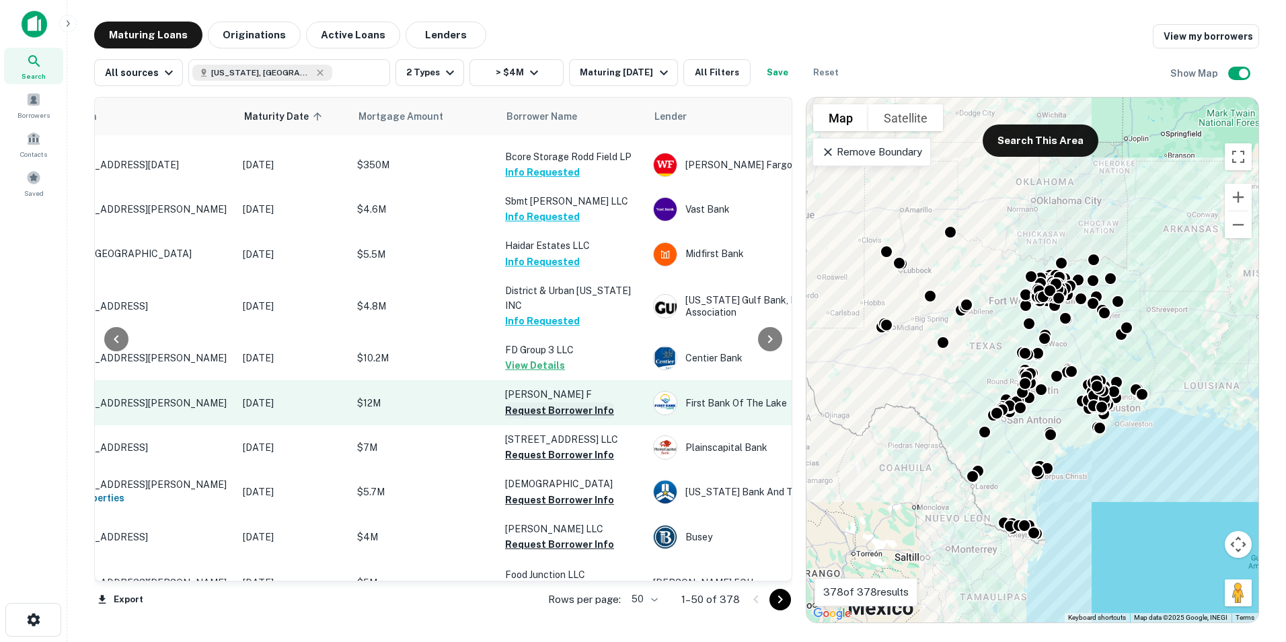
click at [538, 402] on button "Request Borrower Info" at bounding box center [559, 410] width 109 height 16
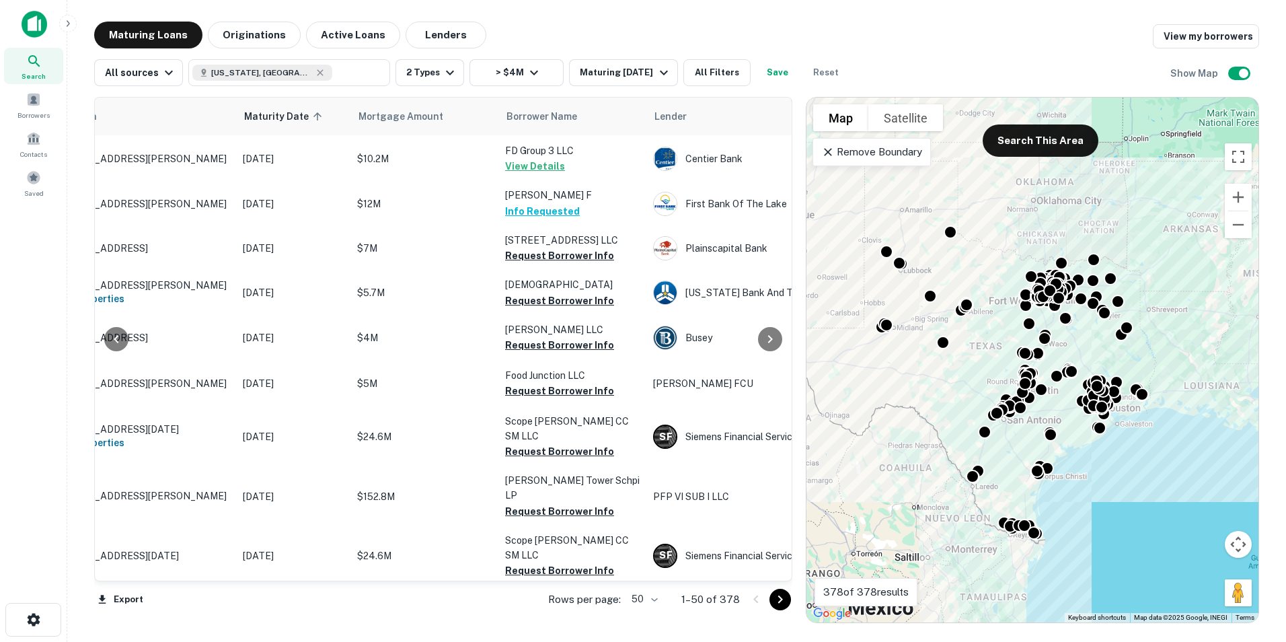
scroll to position [1954, 86]
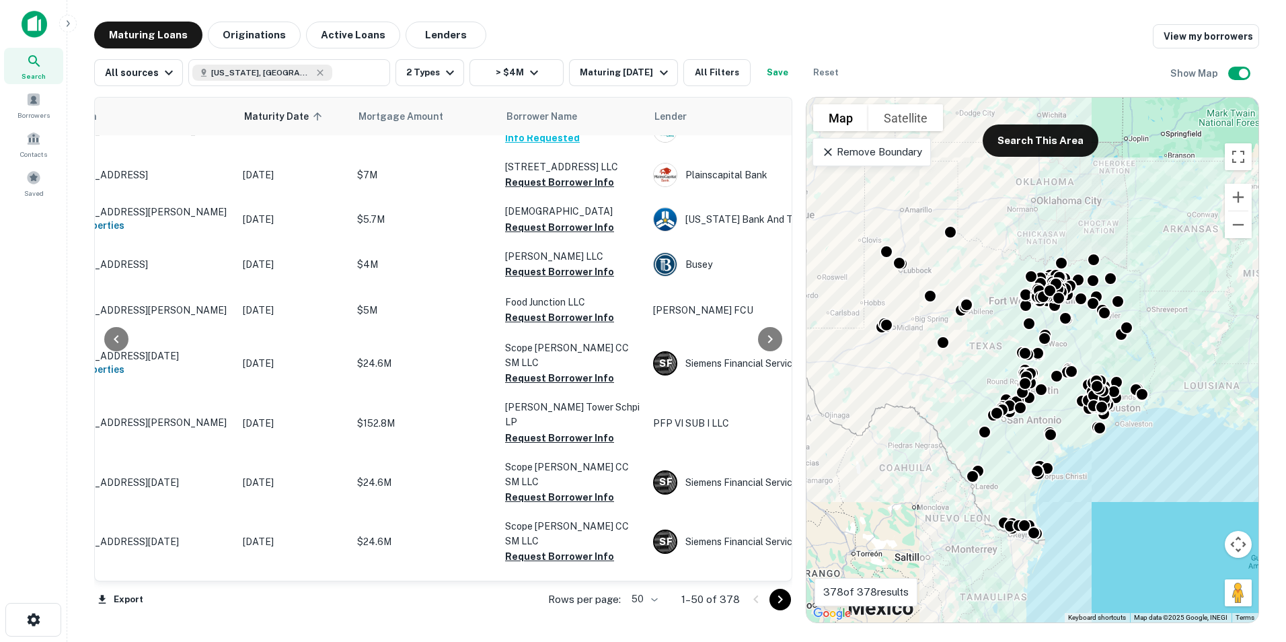
click at [778, 599] on icon "Go to next page" at bounding box center [780, 599] width 16 height 16
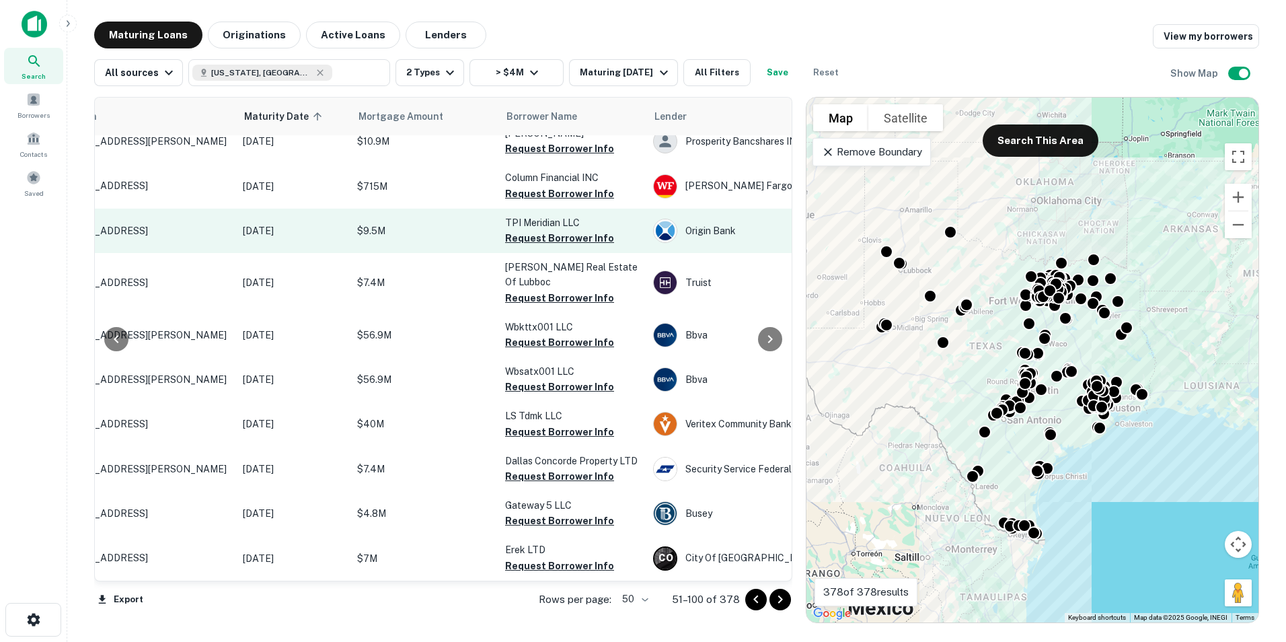
scroll to position [0, 86]
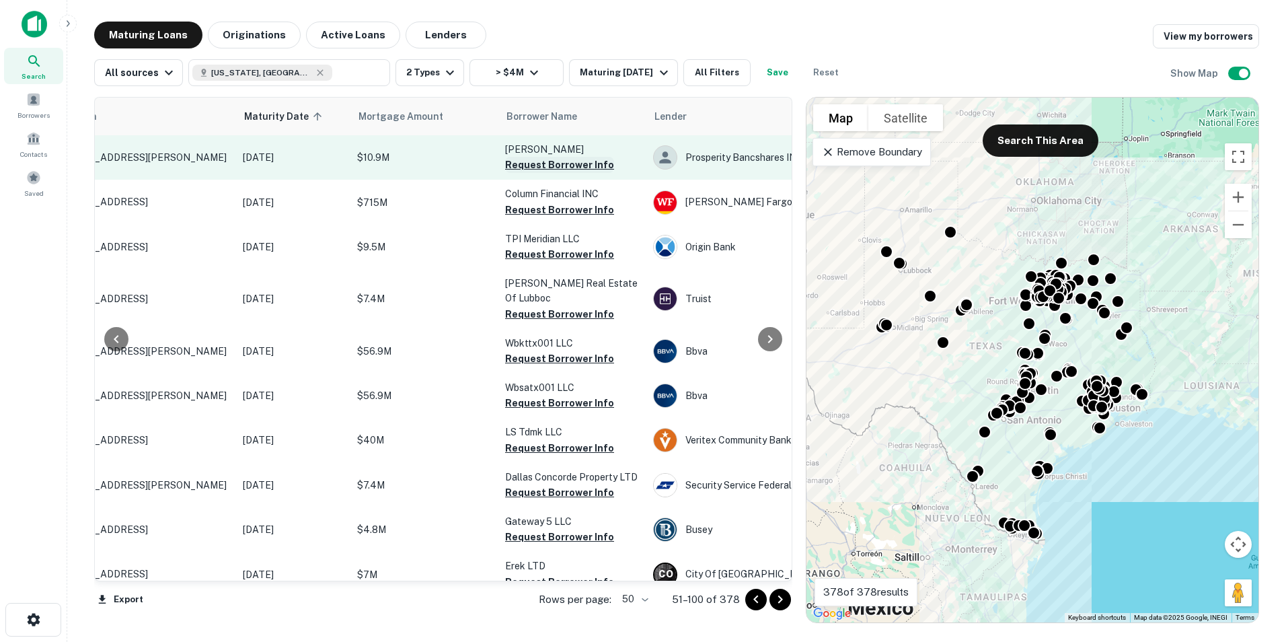
click at [554, 167] on button "Request Borrower Info" at bounding box center [559, 165] width 109 height 16
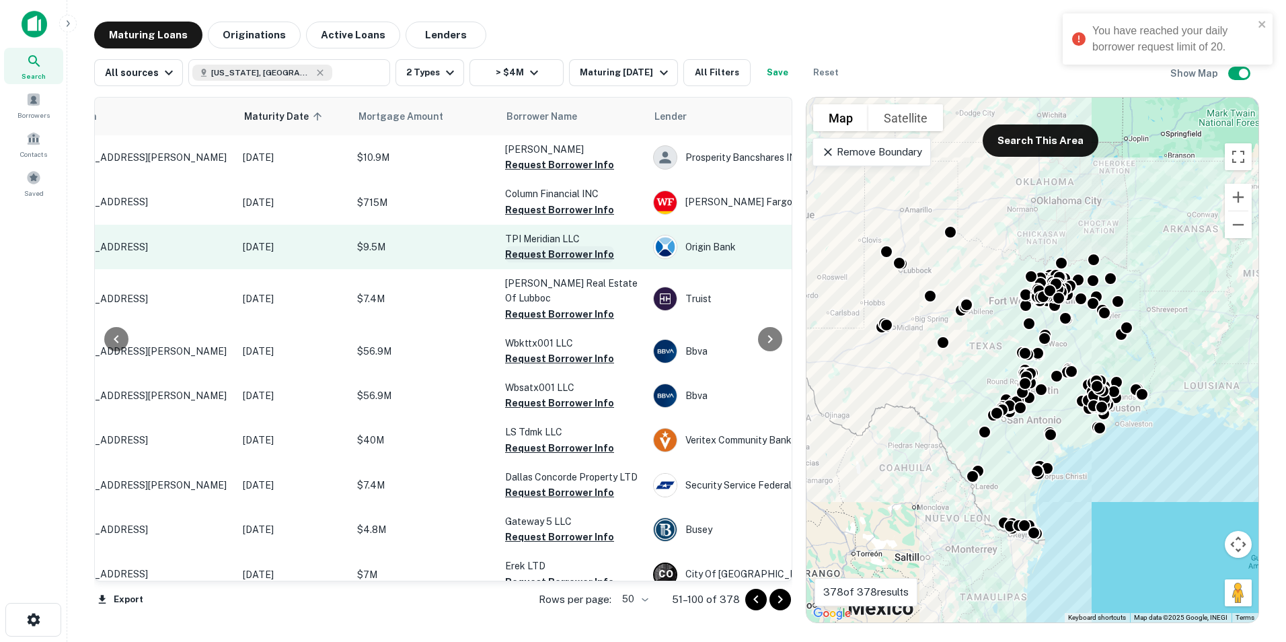
click at [550, 255] on button "Request Borrower Info" at bounding box center [559, 254] width 109 height 16
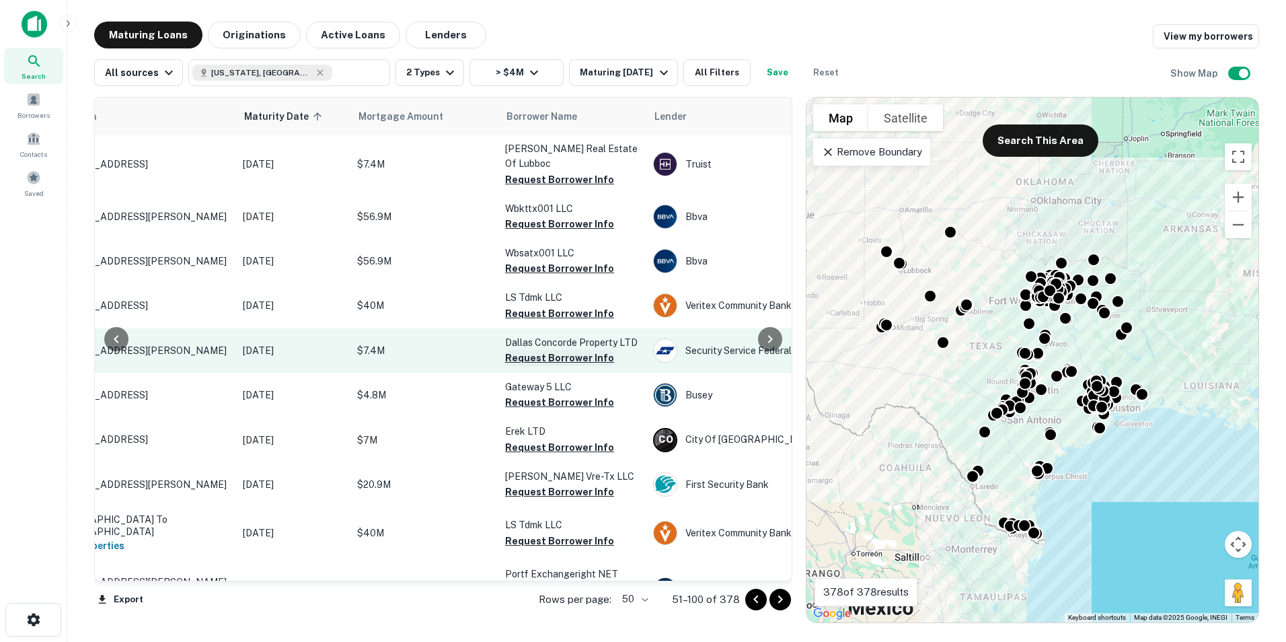
scroll to position [202, 86]
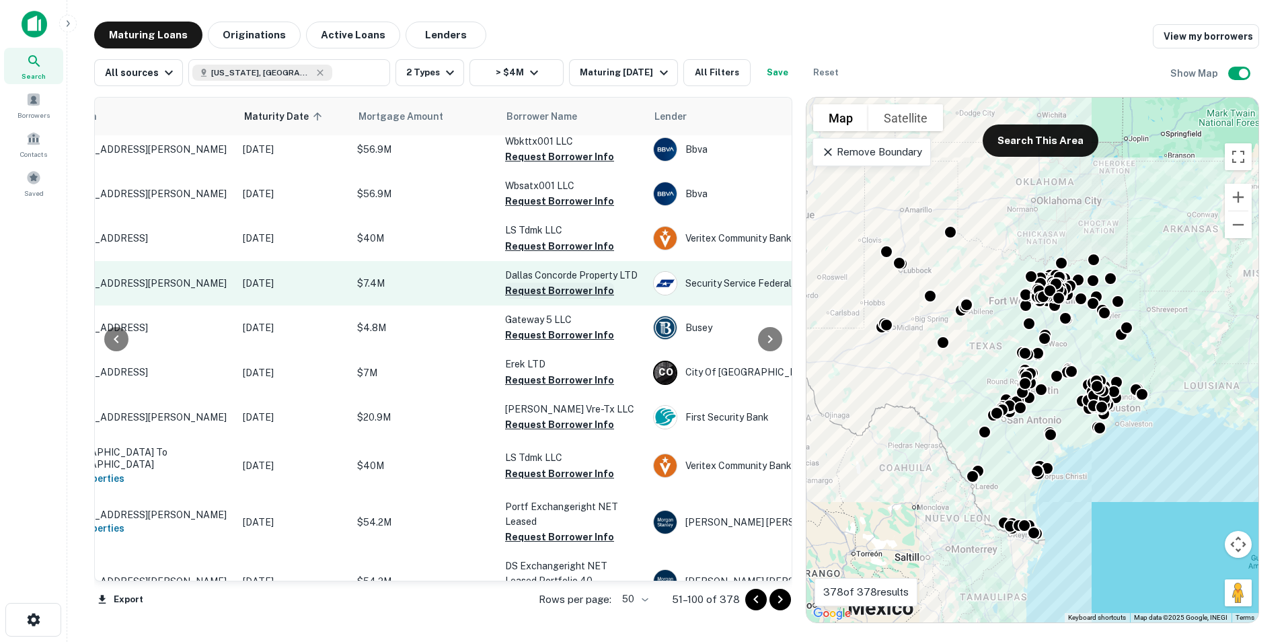
click at [549, 291] on button "Request Borrower Info" at bounding box center [559, 291] width 109 height 16
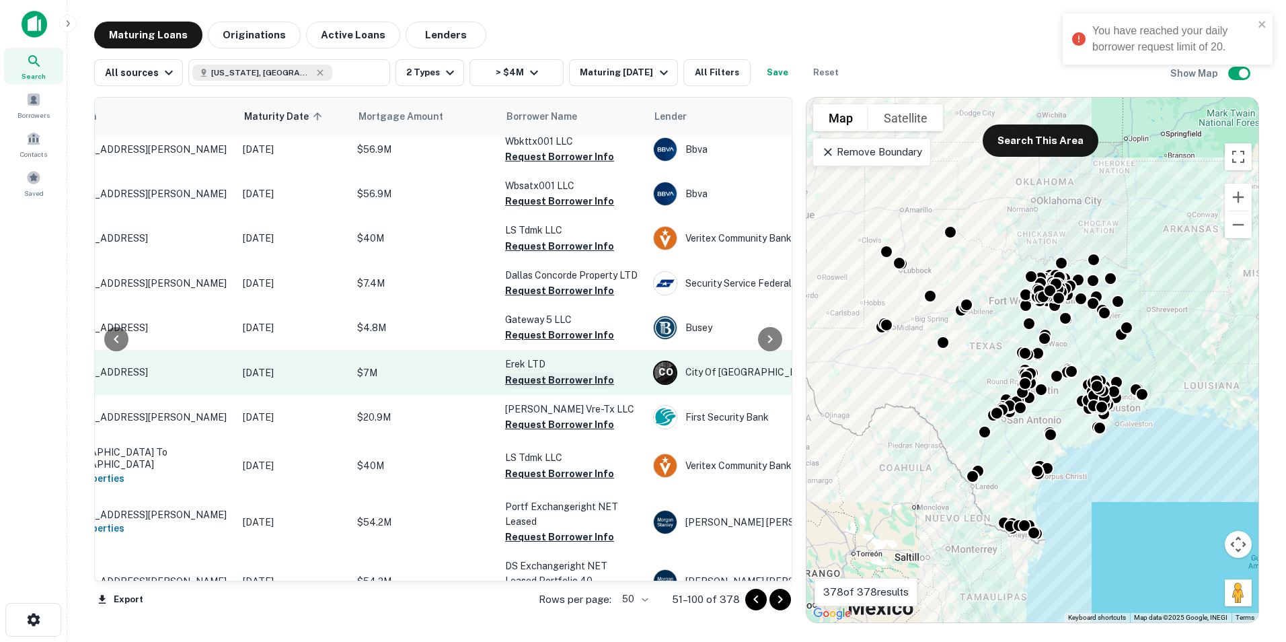
click at [548, 378] on button "Request Borrower Info" at bounding box center [559, 380] width 109 height 16
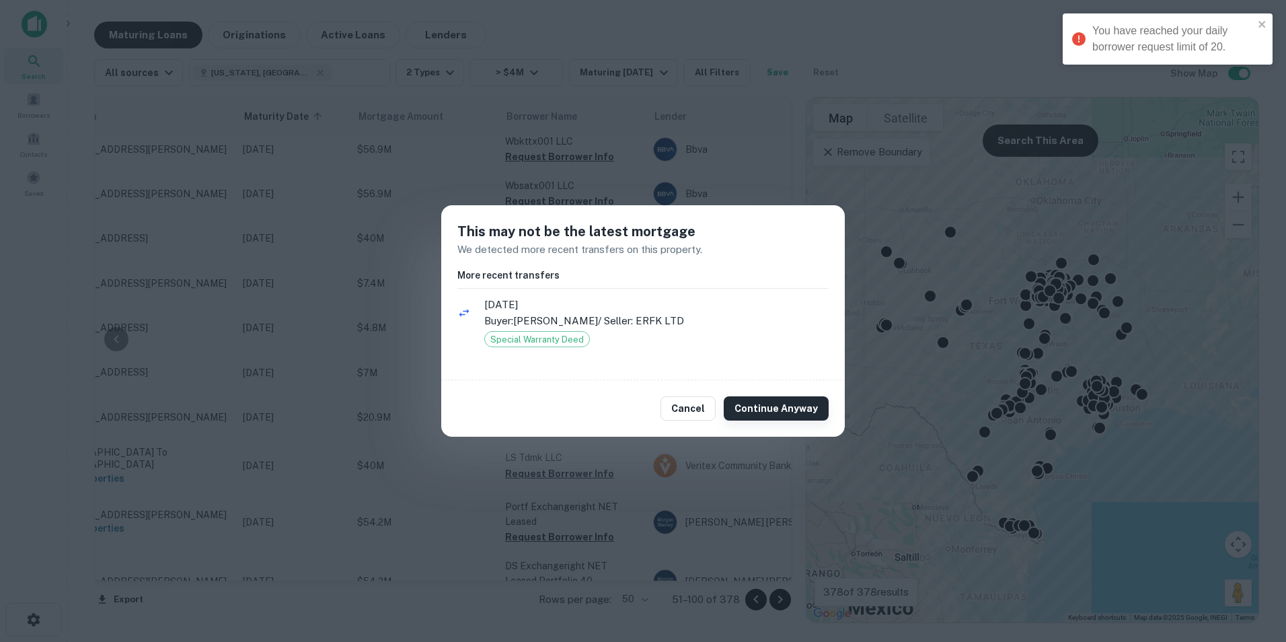
click at [777, 405] on button "Continue Anyway" at bounding box center [776, 408] width 105 height 24
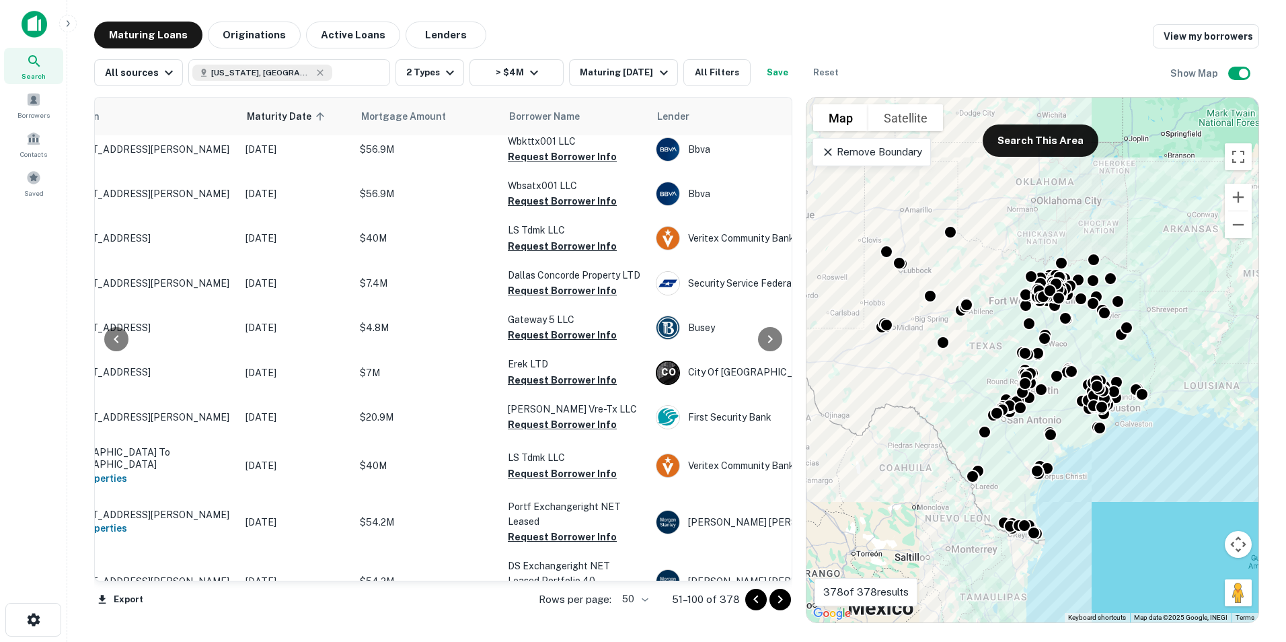
scroll to position [202, 113]
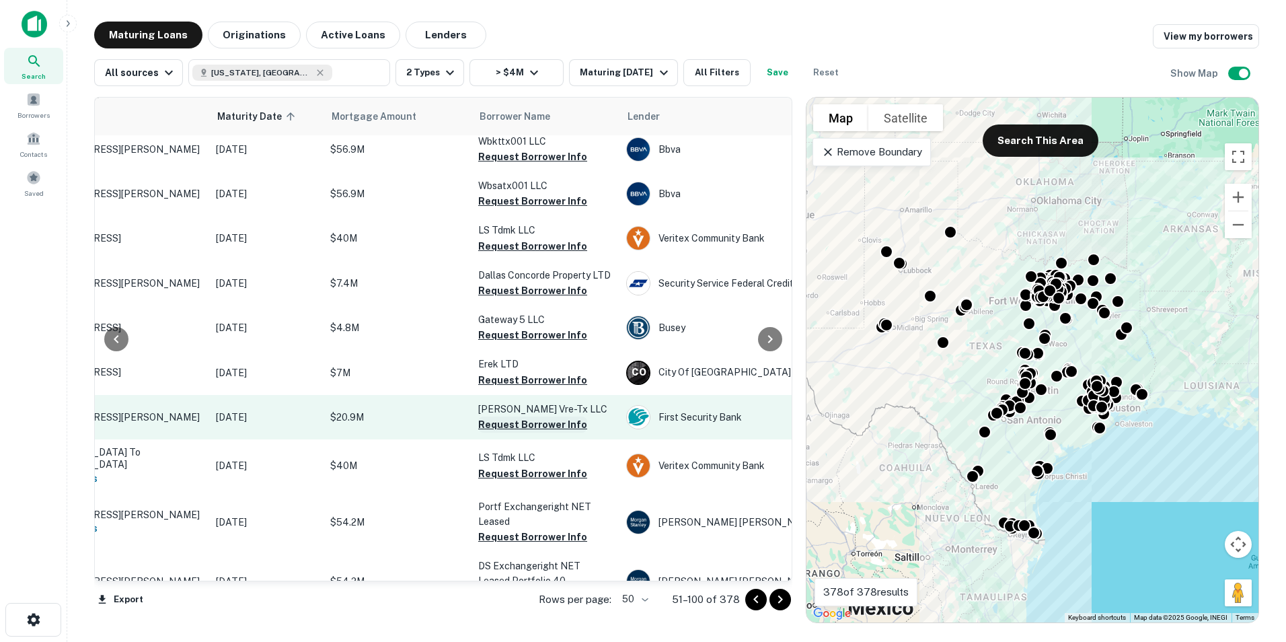
click at [559, 422] on button "Request Borrower Info" at bounding box center [532, 424] width 109 height 16
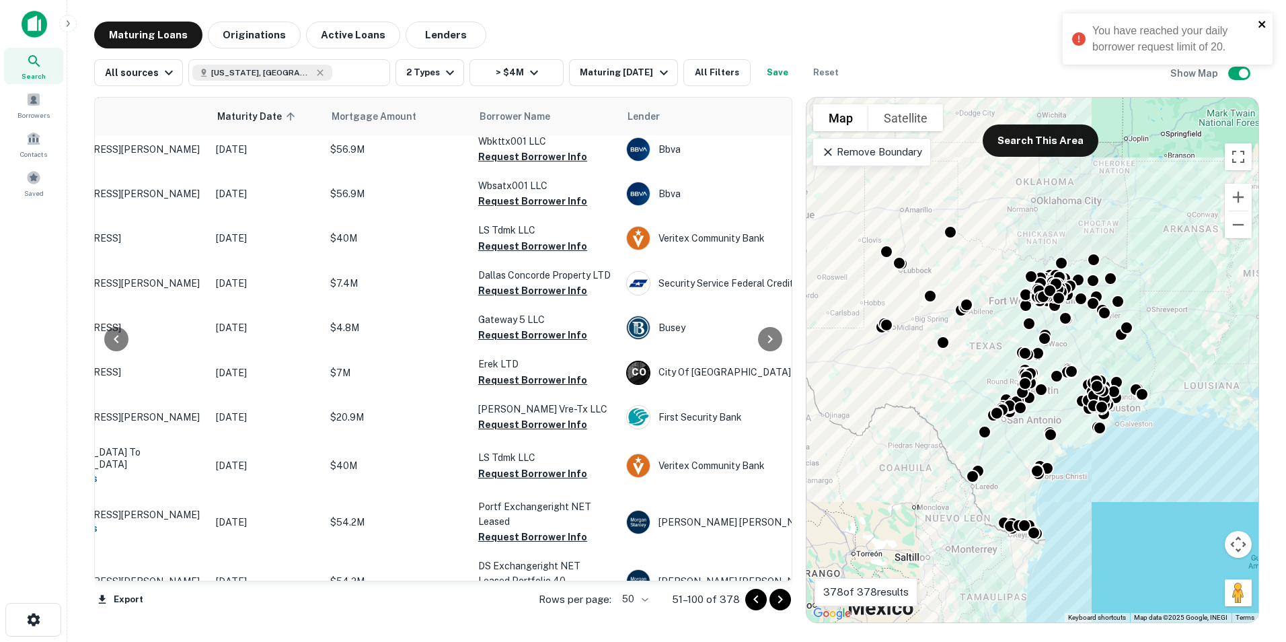
click at [1266, 22] on icon "close" at bounding box center [1262, 24] width 9 height 11
